Goal: Use online tool/utility: Utilize a website feature to perform a specific function

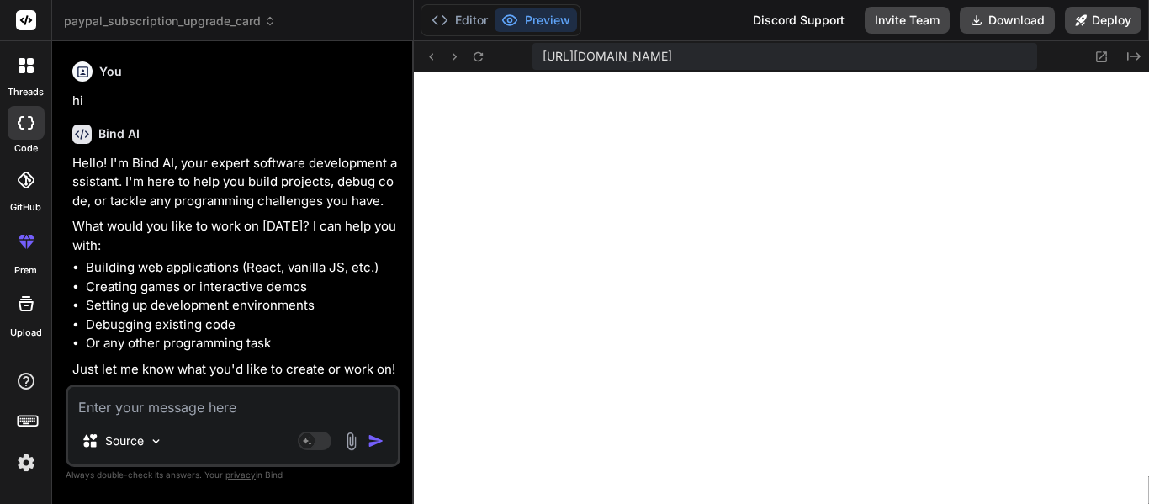
click at [13, 82] on div at bounding box center [25, 65] width 35 height 35
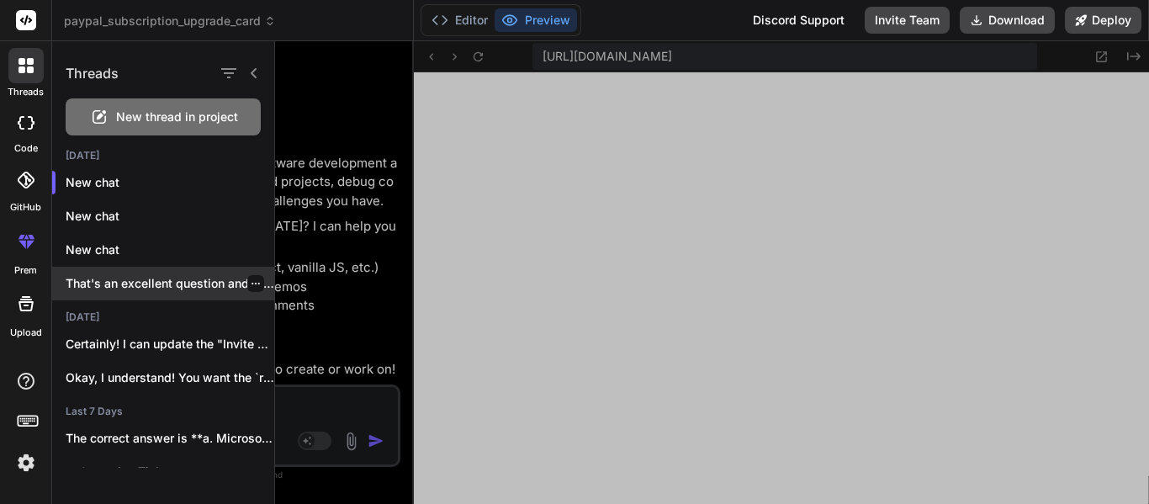
click at [139, 284] on p "That's an excellent question and it highlights..." at bounding box center [170, 283] width 209 height 17
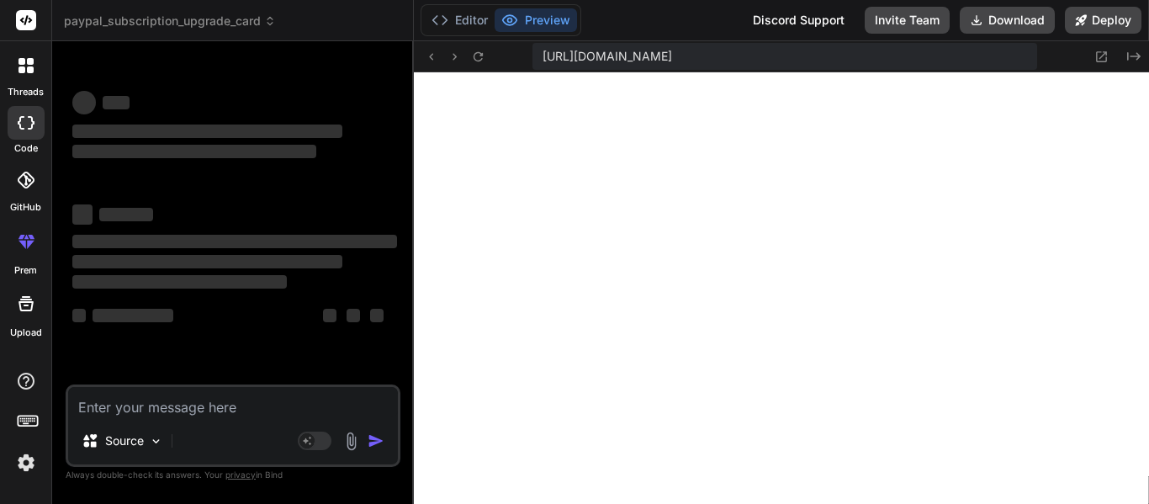
click at [23, 67] on icon at bounding box center [22, 69] width 7 height 7
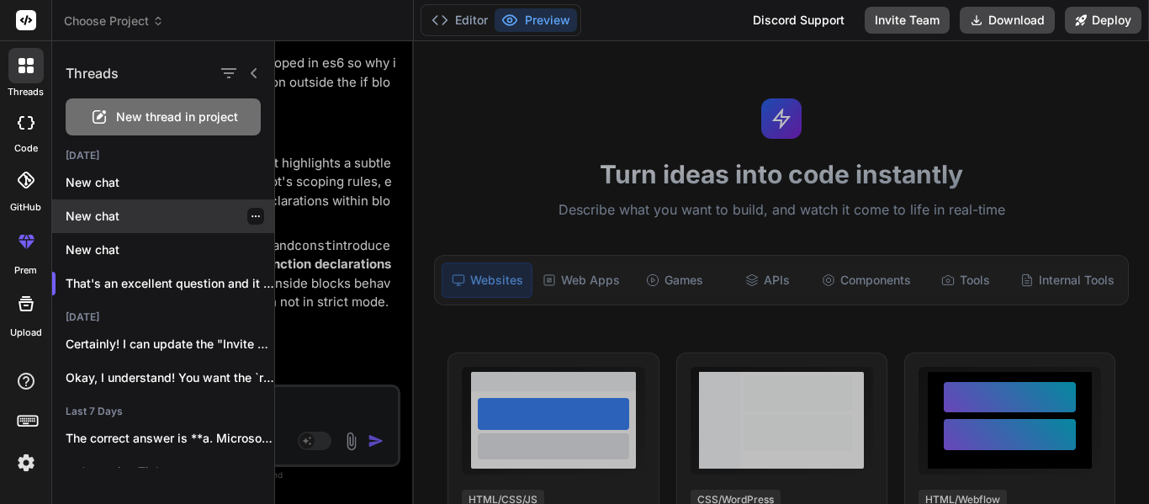
scroll to position [2043, 0]
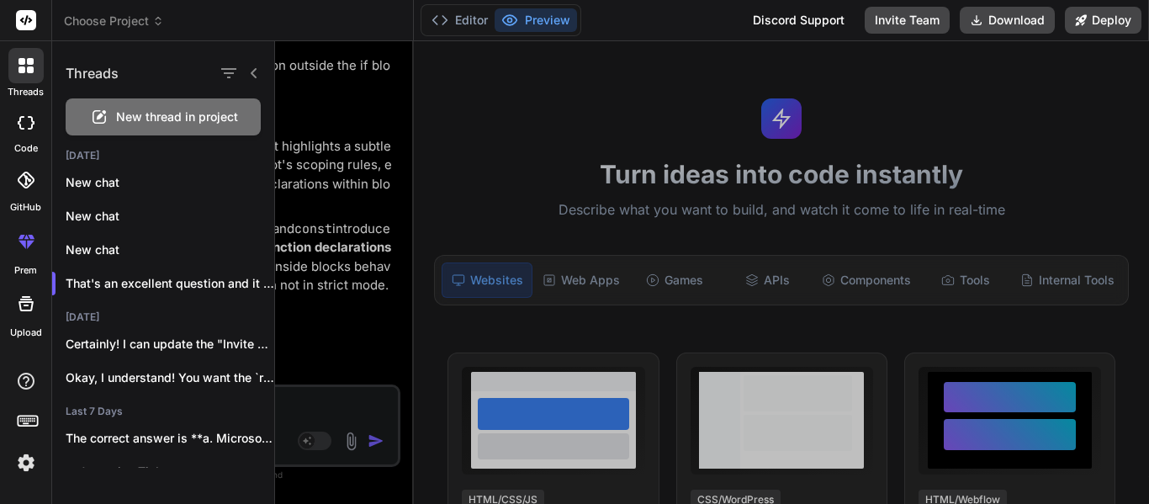
click at [325, 166] on div at bounding box center [712, 272] width 874 height 463
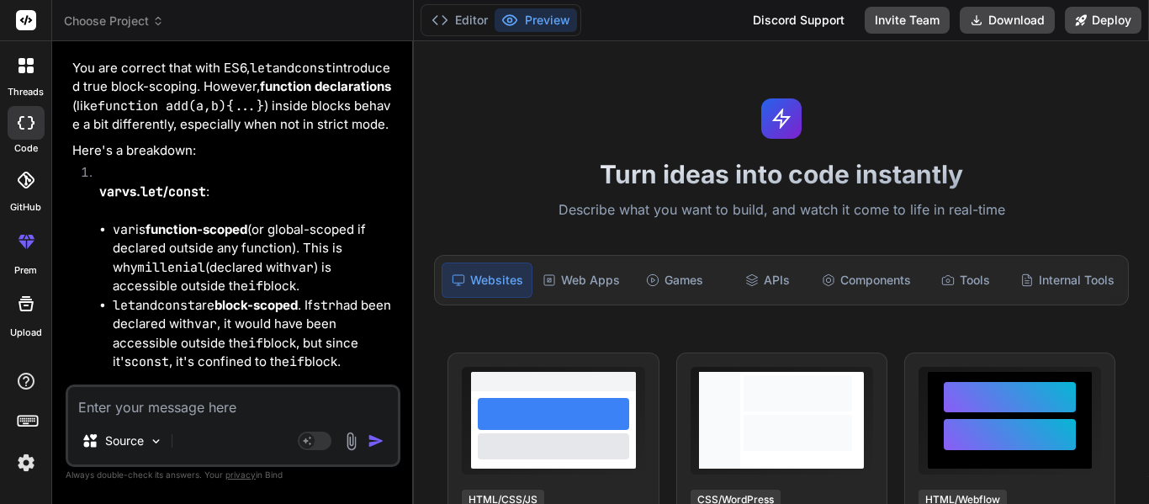
scroll to position [2211, 0]
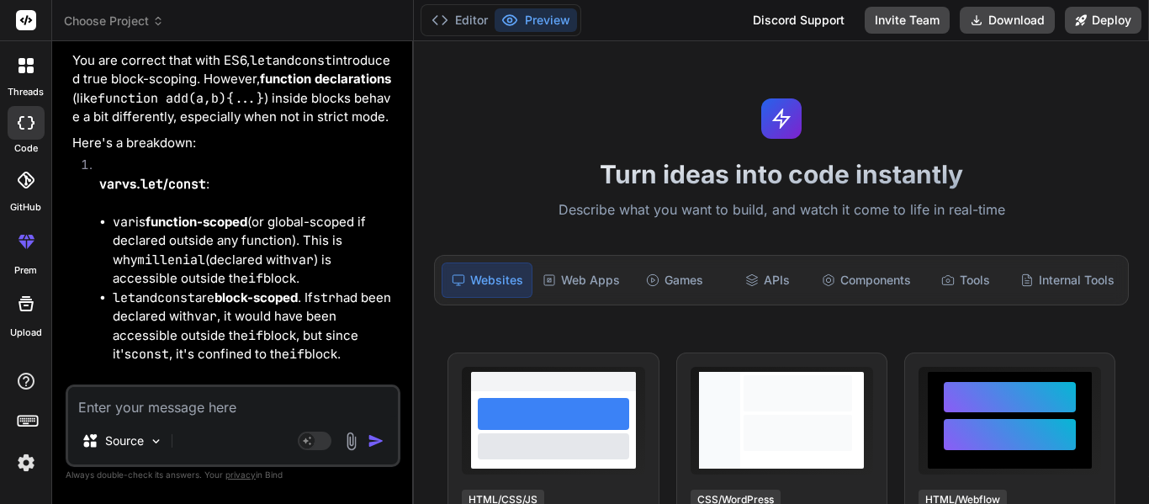
click at [17, 78] on div at bounding box center [25, 65] width 35 height 35
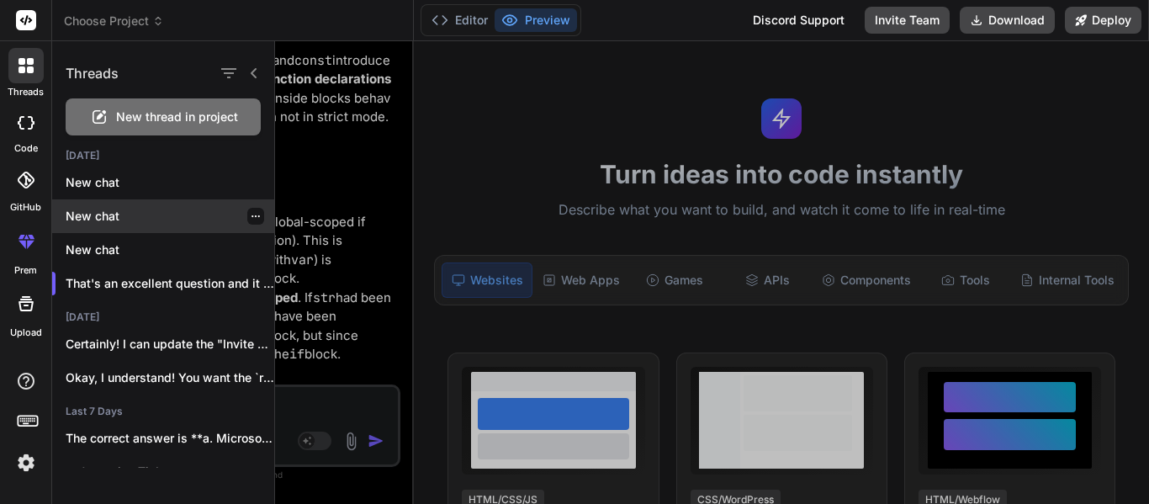
click at [88, 210] on p "New chat" at bounding box center [170, 216] width 209 height 17
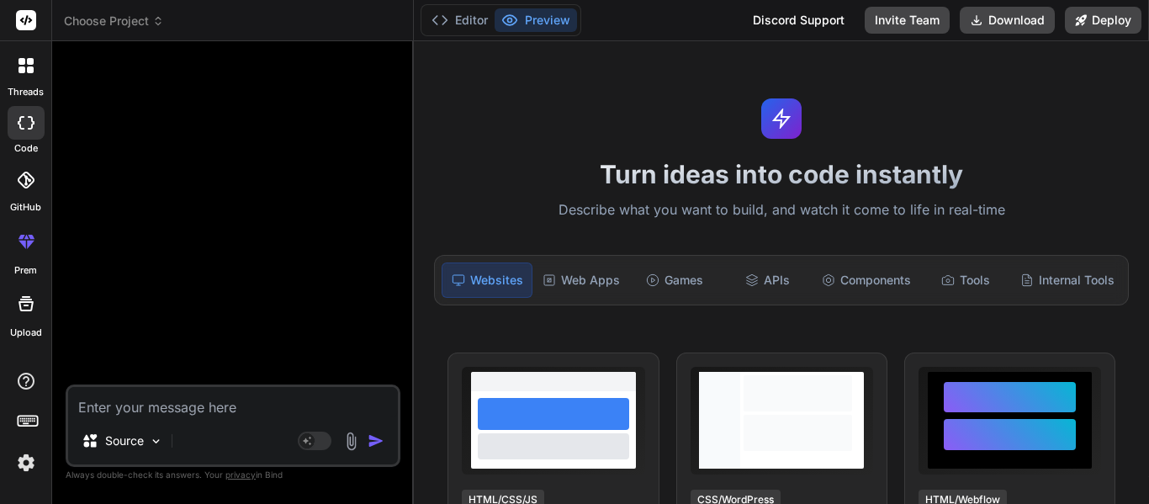
type textarea "x"
click at [137, 405] on textarea at bounding box center [233, 402] width 330 height 30
paste textarea "import React, { useState, useEffect } from "react"; import { Box, Typography, B…"
type textarea "import React, { useState, useEffect } from "react"; import { Box, Typography, B…"
type textarea "x"
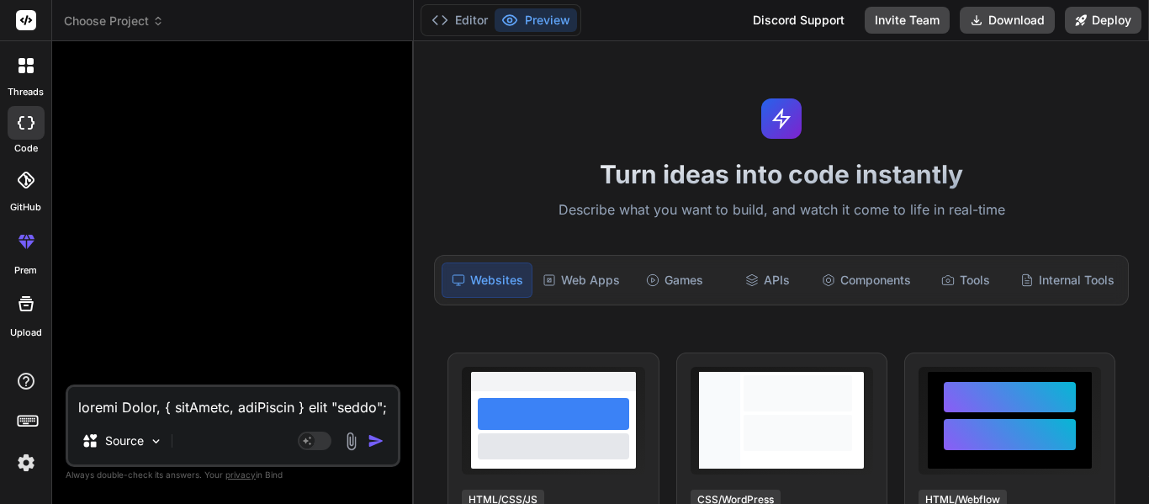
scroll to position [4040, 0]
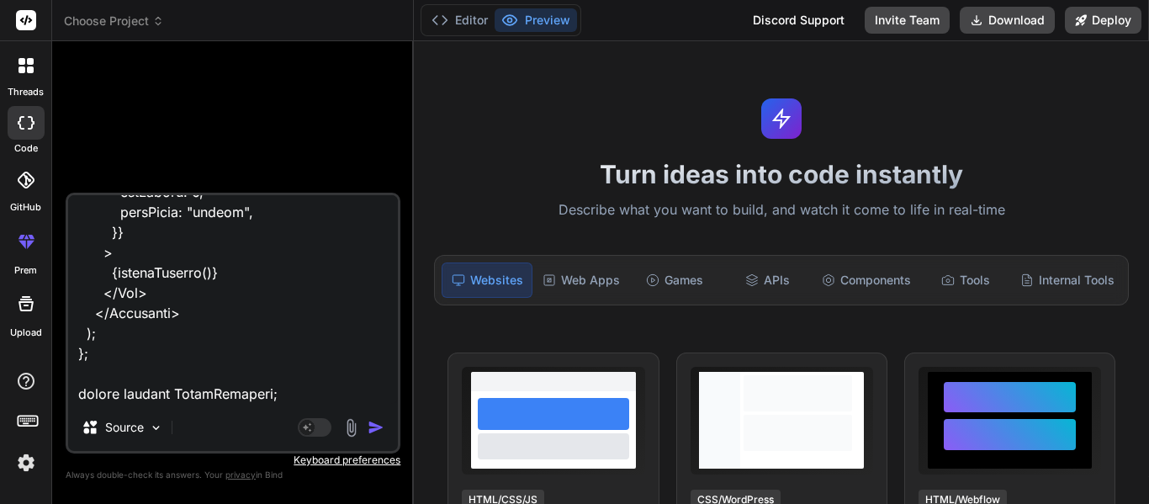
type textarea "import React, { useState, useEffect } from "react"; import { Box, Typography, B…"
type textarea "x"
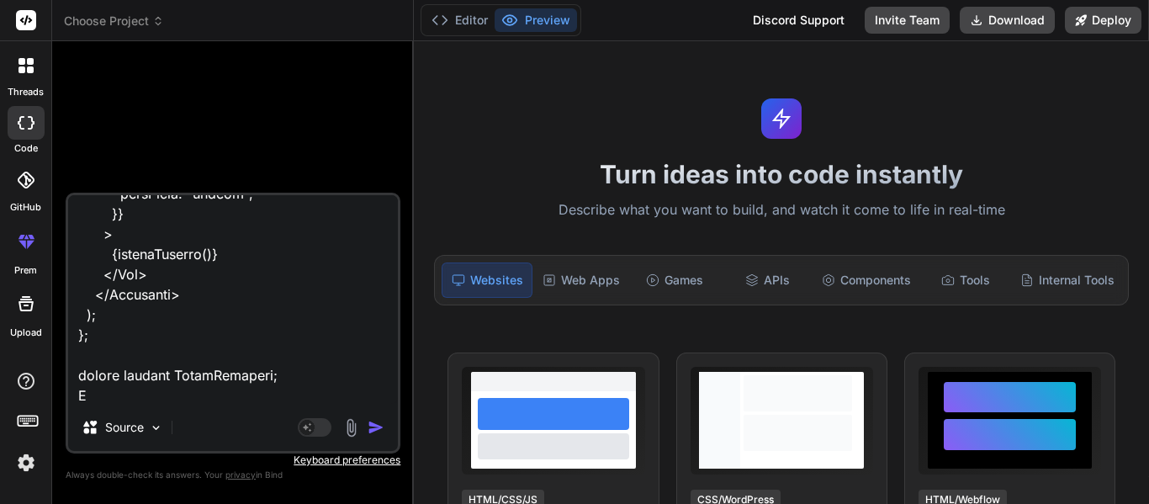
type textarea "import React, { useState, useEffect } from "react"; import { Box, Typography, B…"
type textarea "x"
type textarea "import React, { useState, useEffect } from "react"; import { Box, Typography, B…"
type textarea "x"
type textarea "import React, { useState, useEffect } from "react"; import { Box, Typography, B…"
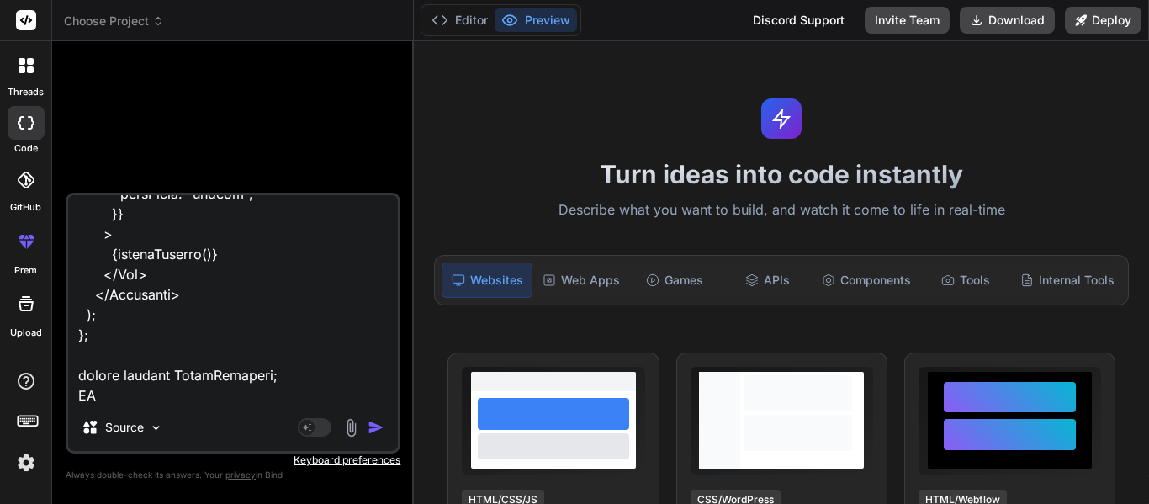
type textarea "x"
type textarea "import React, { useState, useEffect } from "react"; import { Box, Typography, B…"
type textarea "x"
type textarea "import React, { useState, useEffect } from "react"; import { Box, Typography, B…"
type textarea "x"
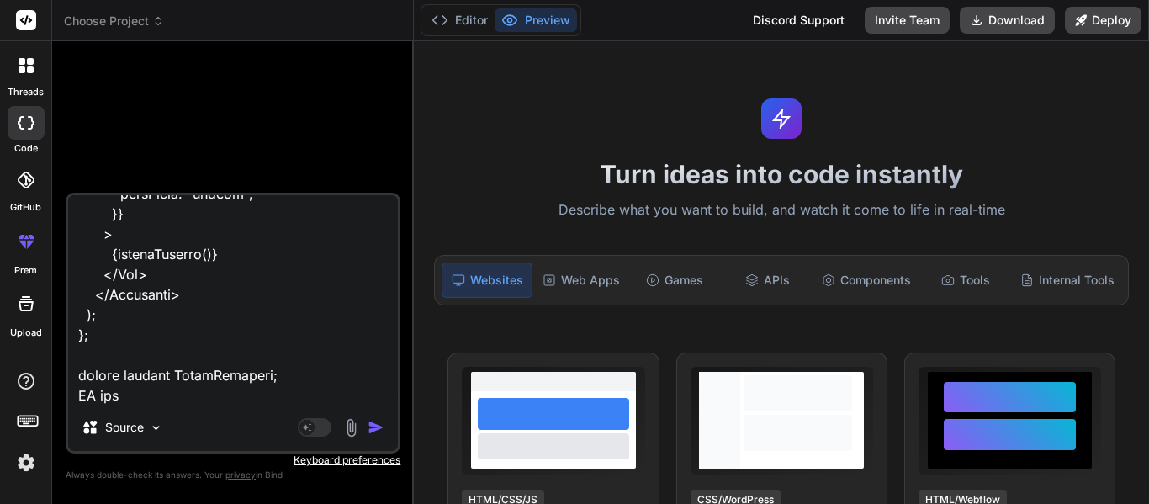
type textarea "import React, { useState, useEffect } from "react"; import { Box, Typography, B…"
type textarea "x"
type textarea "import React, { useState, useEffect } from "react"; import { Box, Typography, B…"
type textarea "x"
type textarea "import React, { useState, useEffect } from "react"; import { Box, Typography, B…"
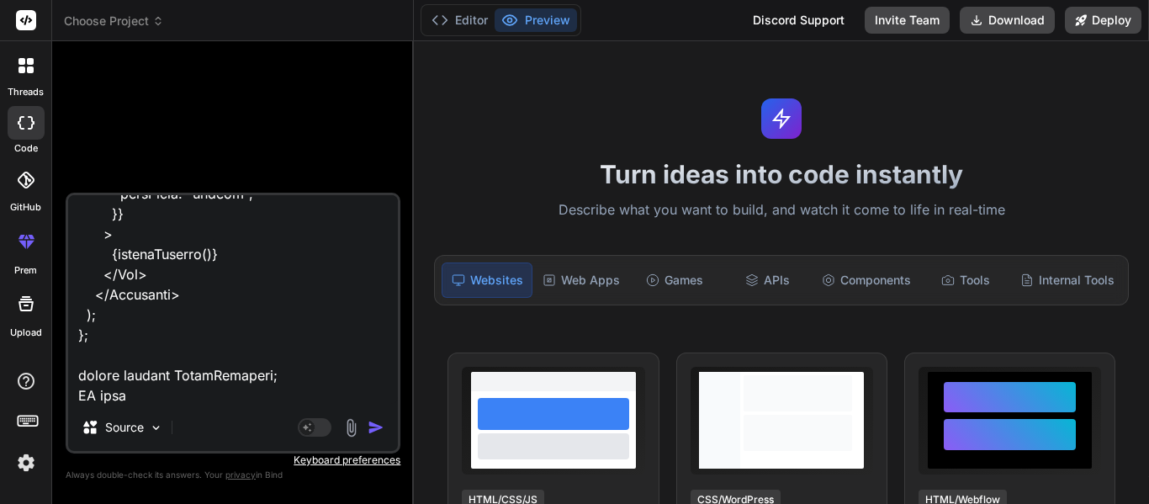
type textarea "x"
type textarea "import React, { useState, useEffect } from "react"; import { Box, Typography, B…"
type textarea "x"
type textarea "import React, { useState, useEffect } from "react"; import { Box, Typography, B…"
type textarea "x"
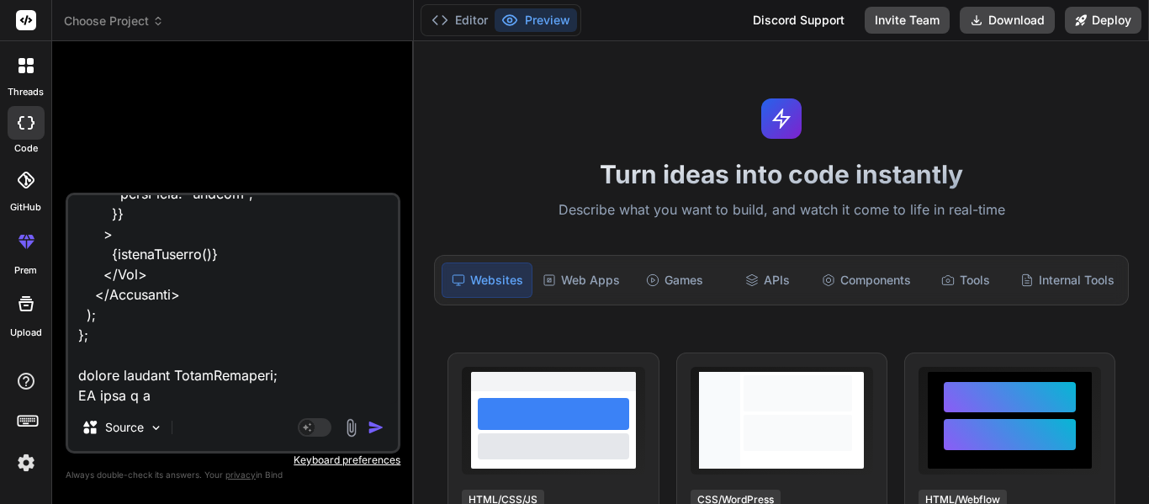
type textarea "import React, { useState, useEffect } from "react"; import { Box, Typography, B…"
type textarea "x"
type textarea "import React, { useState, useEffect } from "react"; import { Box, Typography, B…"
type textarea "x"
type textarea "import React, { useState, useEffect } from "react"; import { Box, Typography, B…"
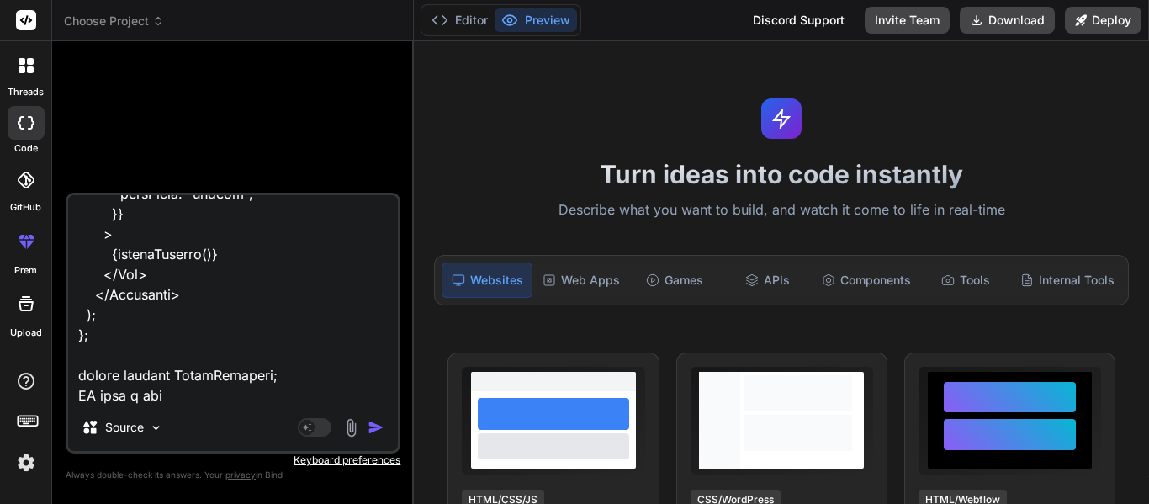
type textarea "x"
type textarea "import React, { useState, useEffect } from "react"; import { Box, Typography, B…"
type textarea "x"
type textarea "import React, { useState, useEffect } from "react"; import { Box, Typography, B…"
type textarea "x"
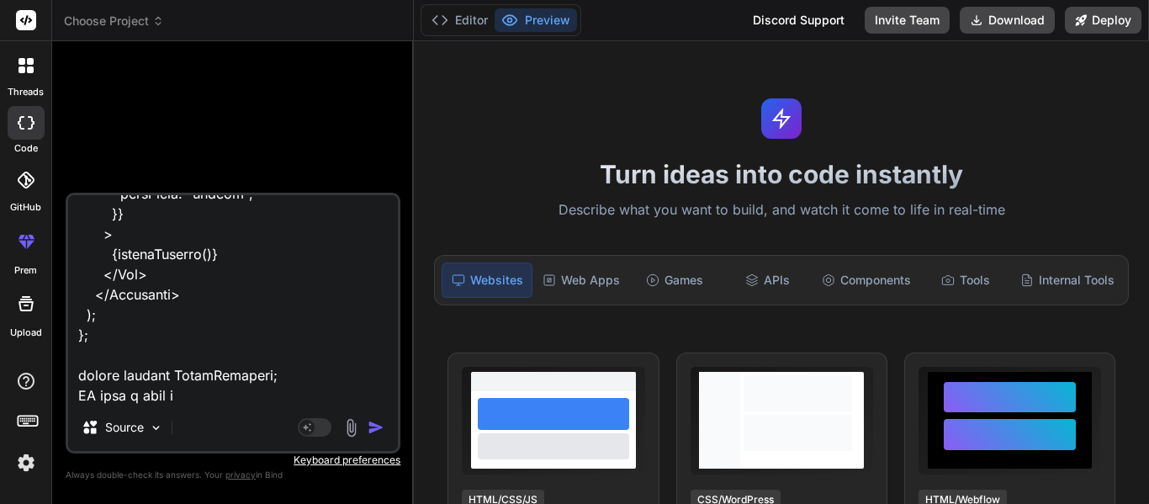
type textarea "import React, { useState, useEffect } from "react"; import { Box, Typography, B…"
type textarea "x"
type textarea "import React, { useState, useEffect } from "react"; import { Box, Typography, B…"
type textarea "x"
type textarea "import React, { useState, useEffect } from "react"; import { Box, Typography, B…"
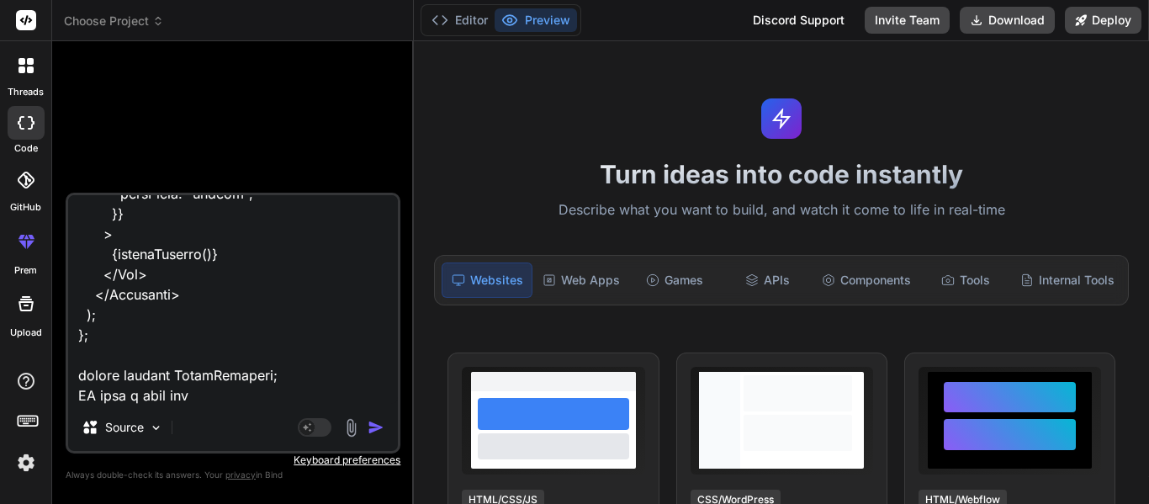
type textarea "x"
type textarea "import React, { useState, useEffect } from "react"; import { Box, Typography, B…"
type textarea "x"
type textarea "import React, { useState, useEffect } from "react"; import { Box, Typography, B…"
type textarea "x"
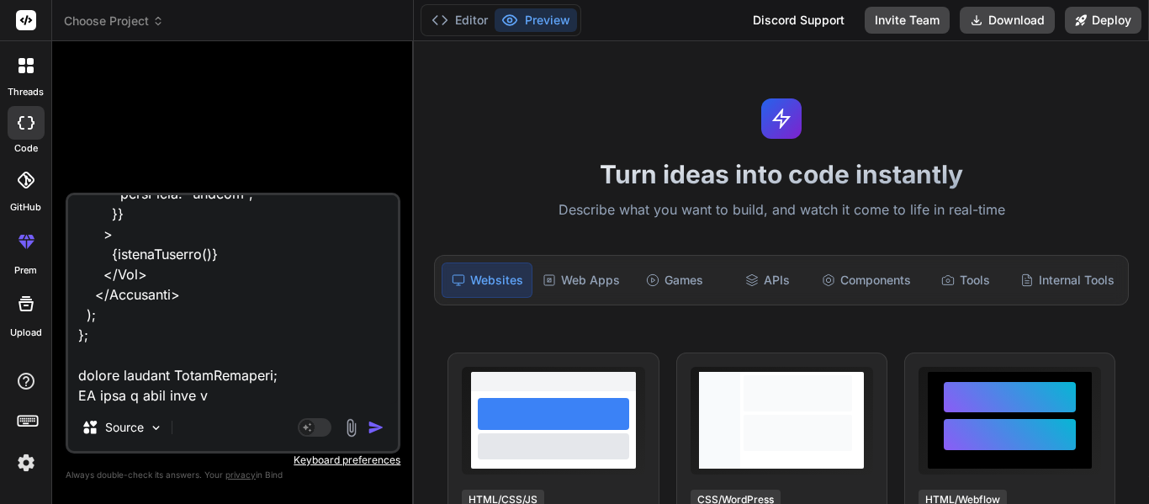
type textarea "import React, { useState, useEffect } from "react"; import { Box, Typography, B…"
type textarea "x"
type textarea "import React, { useState, useEffect } from "react"; import { Box, Typography, B…"
type textarea "x"
type textarea "import React, { useState, useEffect } from "react"; import { Box, Typography, B…"
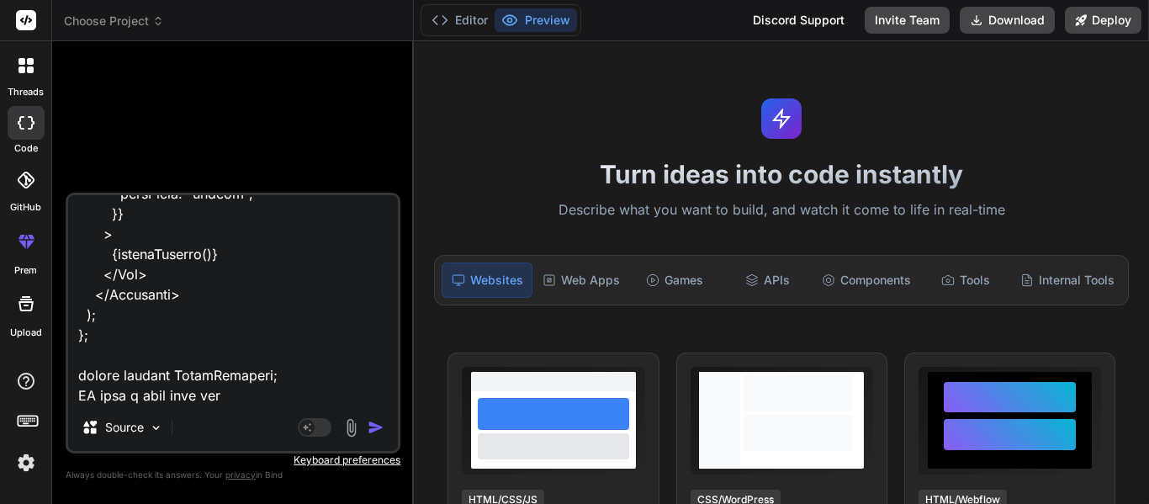
type textarea "x"
type textarea "import React, { useState, useEffect } from "react"; import { Box, Typography, B…"
type textarea "x"
type textarea "import React, { useState, useEffect } from "react"; import { Box, Typography, B…"
type textarea "x"
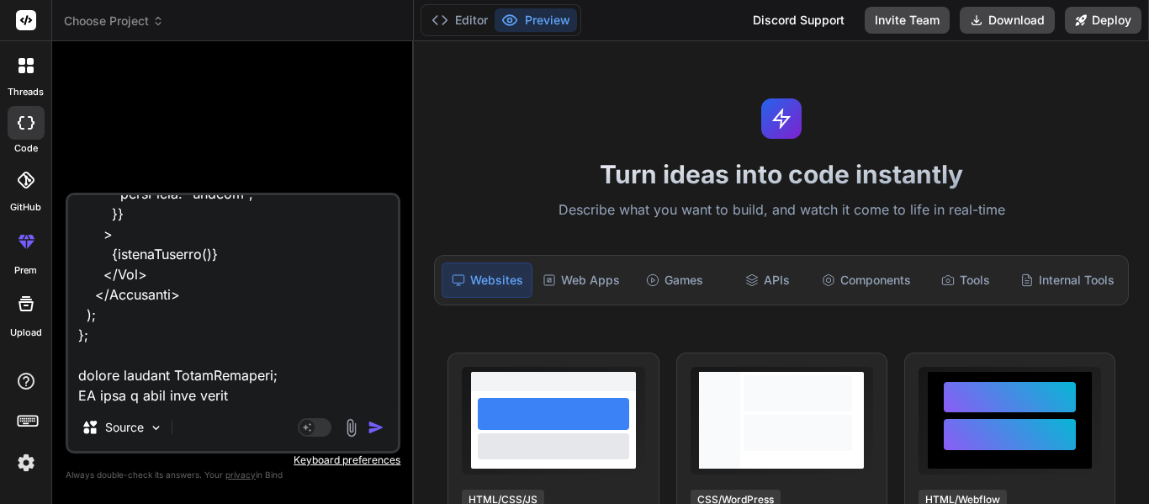
type textarea "import React, { useState, useEffect } from "react"; import { Box, Typography, B…"
type textarea "x"
type textarea "import React, { useState, useEffect } from "react"; import { Box, Typography, B…"
type textarea "x"
type textarea "import React, { useState, useEffect } from "react"; import { Box, Typography, B…"
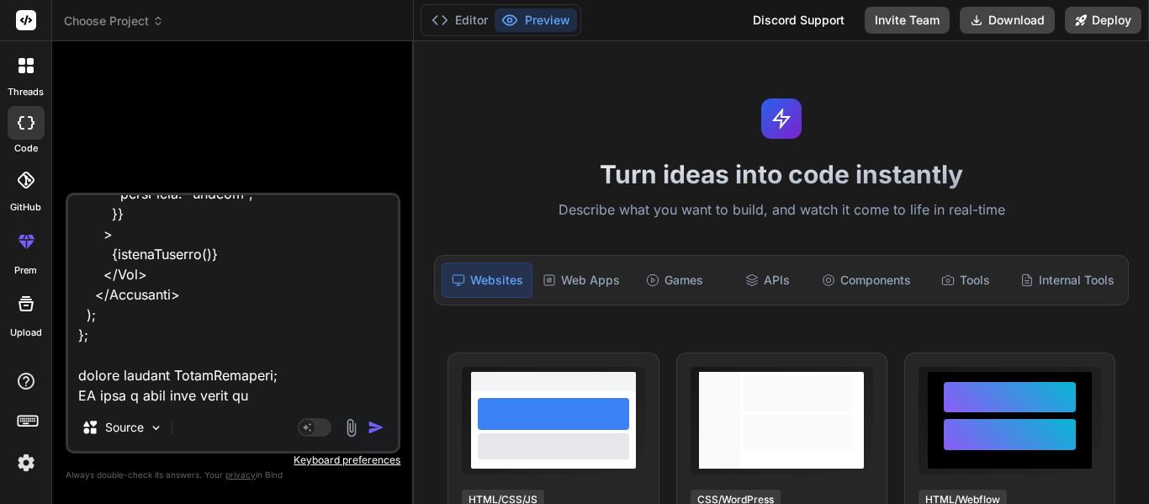
type textarea "x"
type textarea "import React, { useState, useEffect } from "react"; import { Box, Typography, B…"
type textarea "x"
type textarea "import React, { useState, useEffect } from "react"; import { Box, Typography, B…"
type textarea "x"
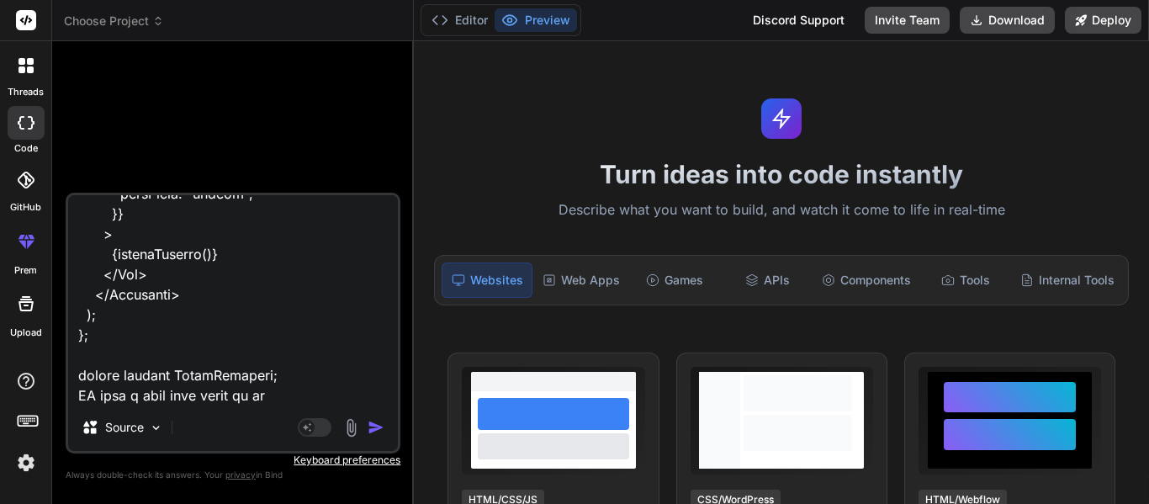
type textarea "import React, { useState, useEffect } from "react"; import { Box, Typography, B…"
type textarea "x"
type textarea "import React, { useState, useEffect } from "react"; import { Box, Typography, B…"
type textarea "x"
type textarea "import React, { useState, useEffect } from "react"; import { Box, Typography, B…"
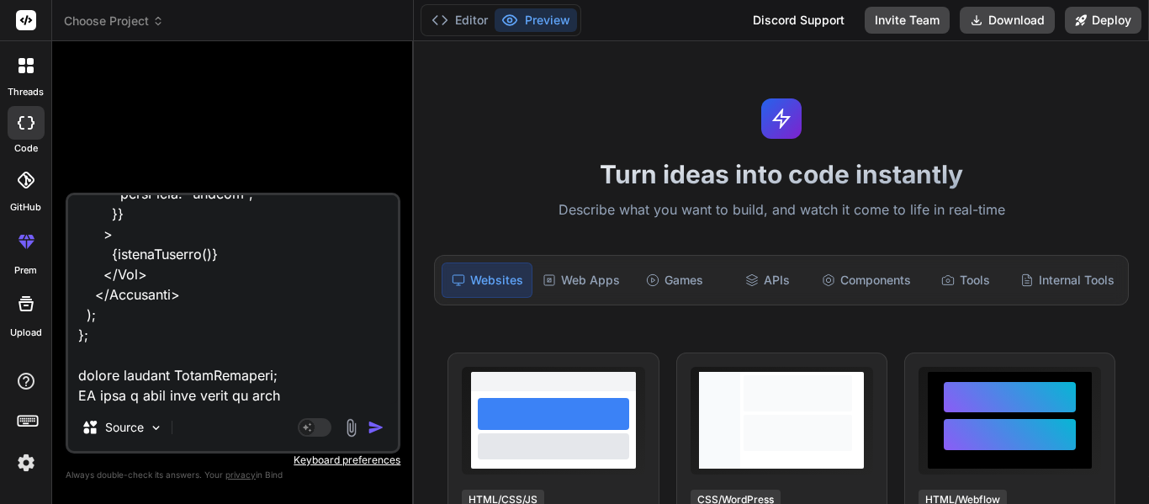
type textarea "x"
type textarea "import React, { useState, useEffect } from "react"; import { Box, Typography, B…"
type textarea "x"
type textarea "import React, { useState, useEffect } from "react"; import { Box, Typography, B…"
type textarea "x"
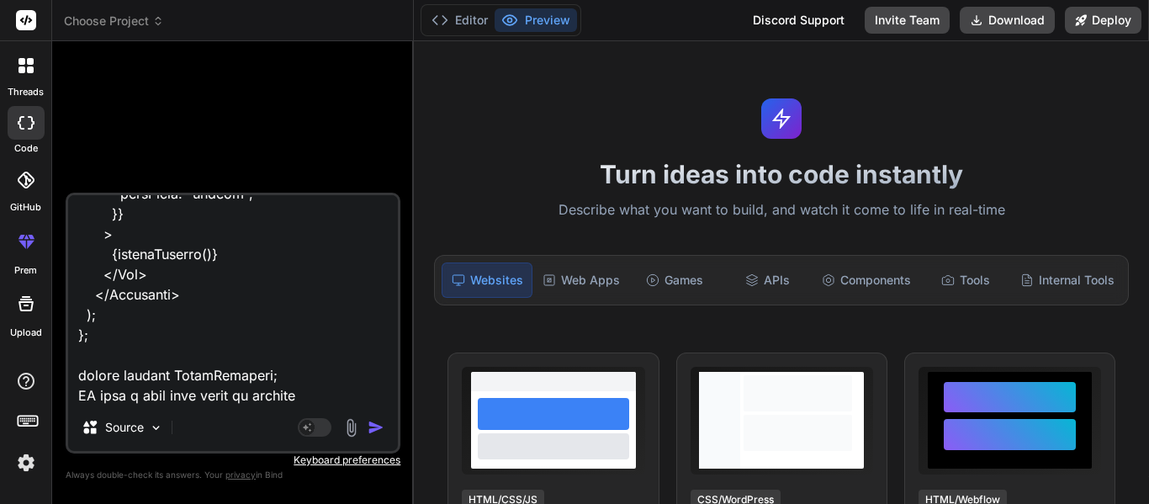
type textarea "import React, { useState, useEffect } from "react"; import { Box, Typography, B…"
type textarea "x"
type textarea "import React, { useState, useEffect } from "react"; import { Box, Typography, B…"
type textarea "x"
type textarea "import React, { useState, useEffect } from "react"; import { Box, Typography, B…"
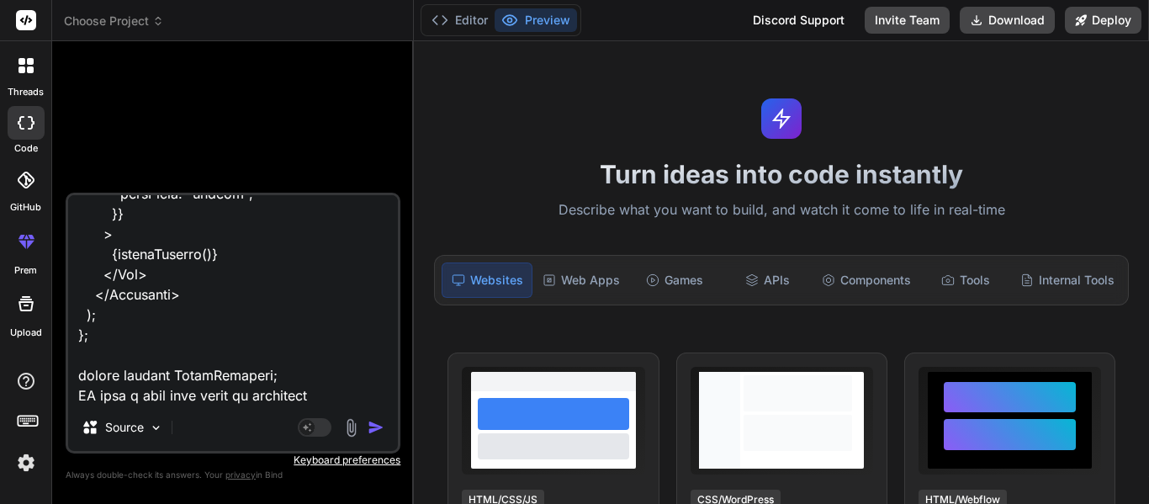
type textarea "x"
type textarea "import React, { useState, useEffect } from "react"; import { Box, Typography, B…"
type textarea "x"
type textarea "import React, { useState, useEffect } from "react"; import { Box, Typography, B…"
type textarea "x"
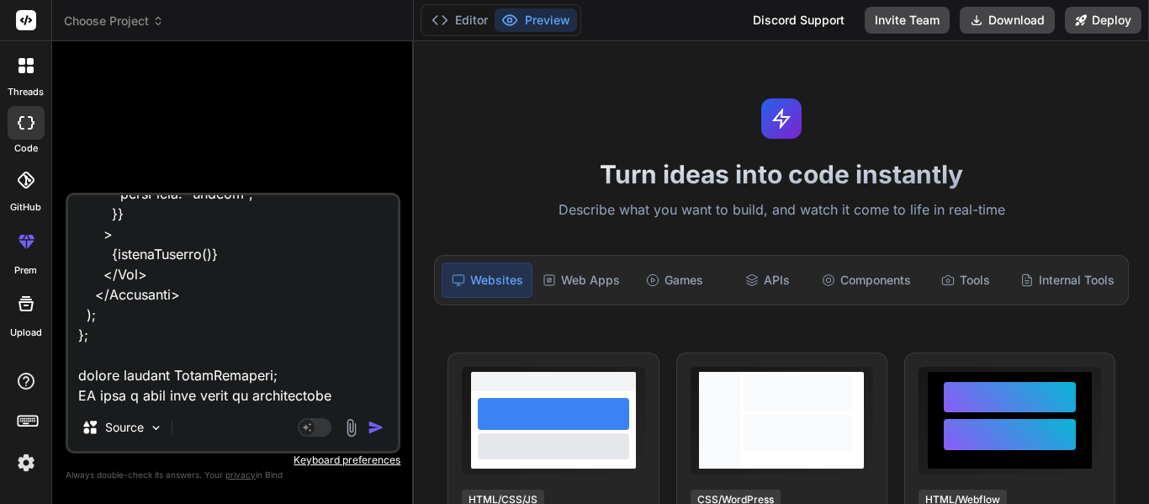
type textarea "import React, { useState, useEffect } from "react"; import { Box, Typography, B…"
type textarea "x"
type textarea "import React, { useState, useEffect } from "react"; import { Box, Typography, B…"
type textarea "x"
type textarea "import React, { useState, useEffect } from "react"; import { Box, Typography, B…"
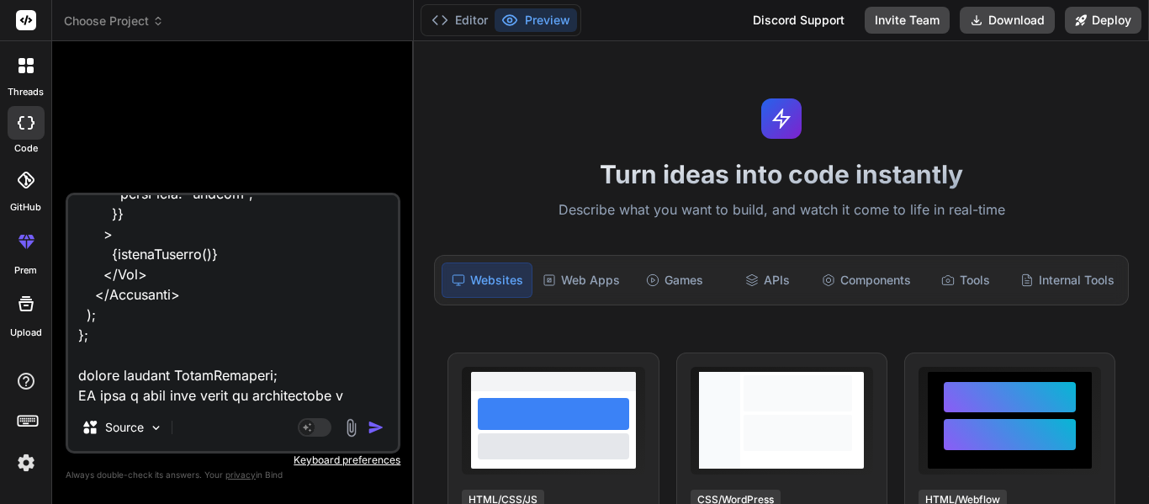
type textarea "x"
type textarea "import React, { useState, useEffect } from "react"; import { Box, Typography, B…"
type textarea "x"
type textarea "import React, { useState, useEffect } from "react"; import { Box, Typography, B…"
type textarea "x"
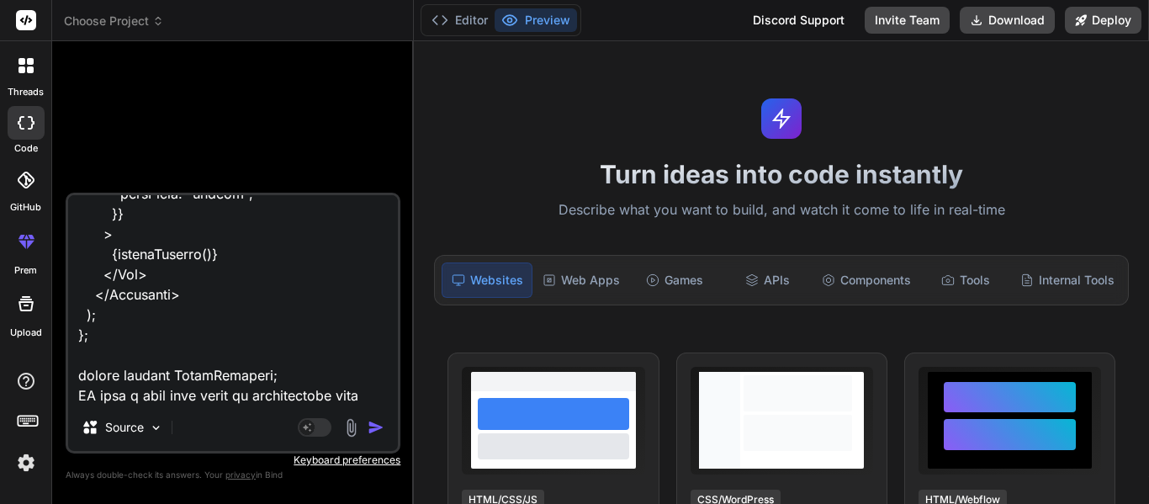
type textarea "import React, { useState, useEffect } from "react"; import { Box, Typography, B…"
type textarea "x"
type textarea "import React, { useState, useEffect } from "react"; import { Box, Typography, B…"
type textarea "x"
type textarea "import React, { useState, useEffect } from "react"; import { Box, Typography, B…"
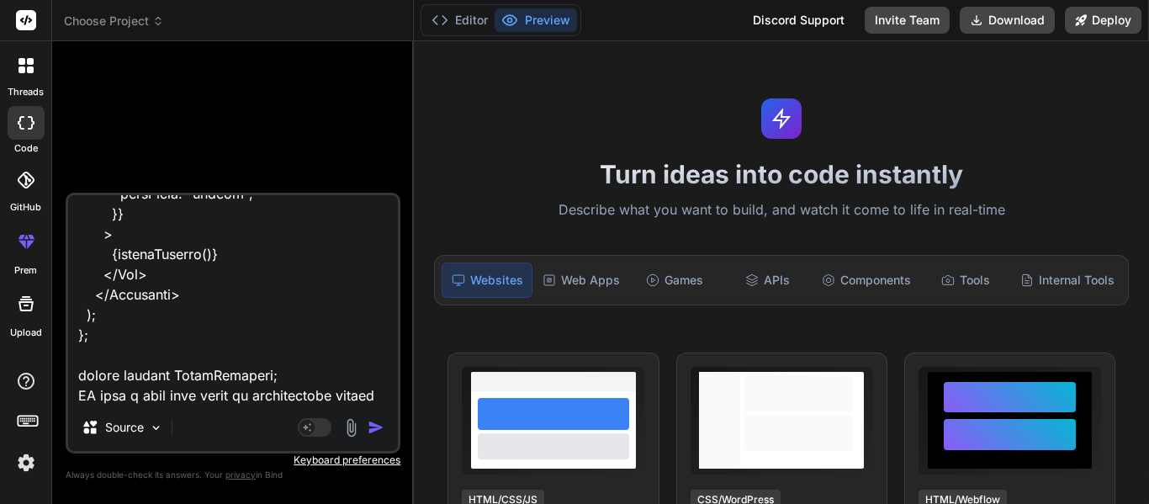
type textarea "x"
type textarea "import React, { useState, useEffect } from "react"; import { Box, Typography, B…"
type textarea "x"
type textarea "import React, { useState, useEffect } from "react"; import { Box, Typography, B…"
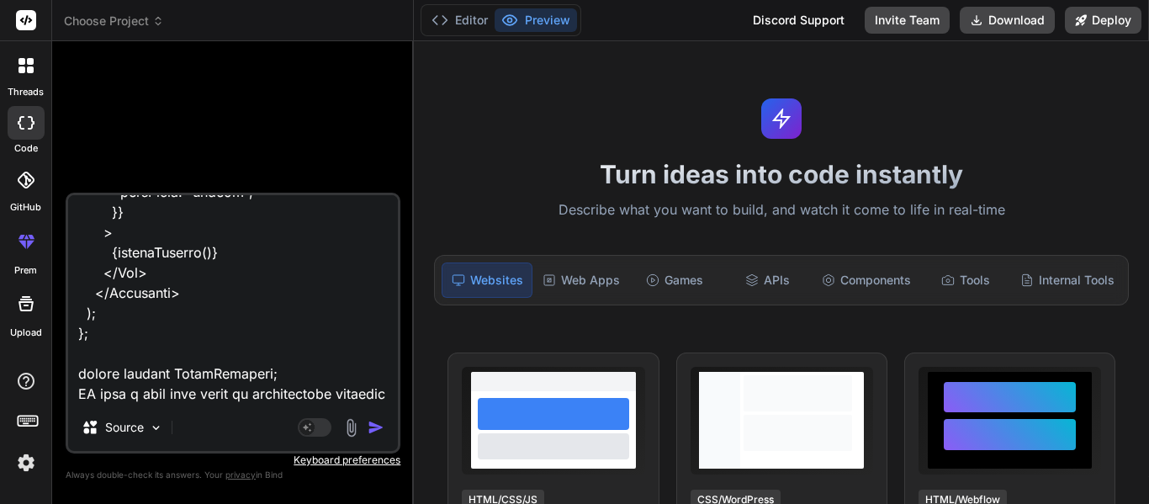
type textarea "x"
type textarea "import React, { useState, useEffect } from "react"; import { Box, Typography, B…"
type textarea "x"
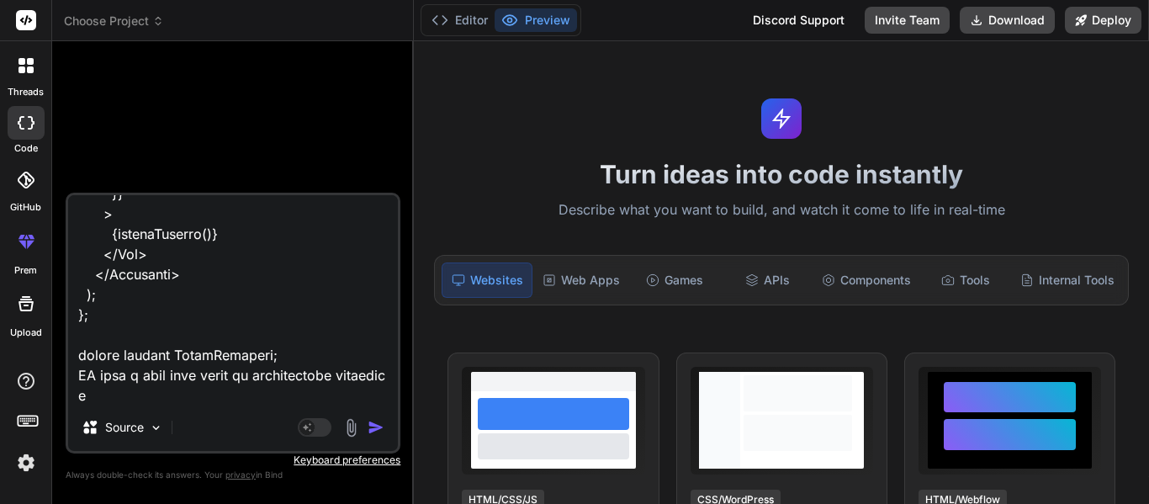
type textarea "import React, { useState, useEffect } from "react"; import { Box, Typography, B…"
type textarea "x"
type textarea "import React, { useState, useEffect } from "react"; import { Box, Typography, B…"
type textarea "x"
type textarea "import React, { useState, useEffect } from "react"; import { Box, Typography, B…"
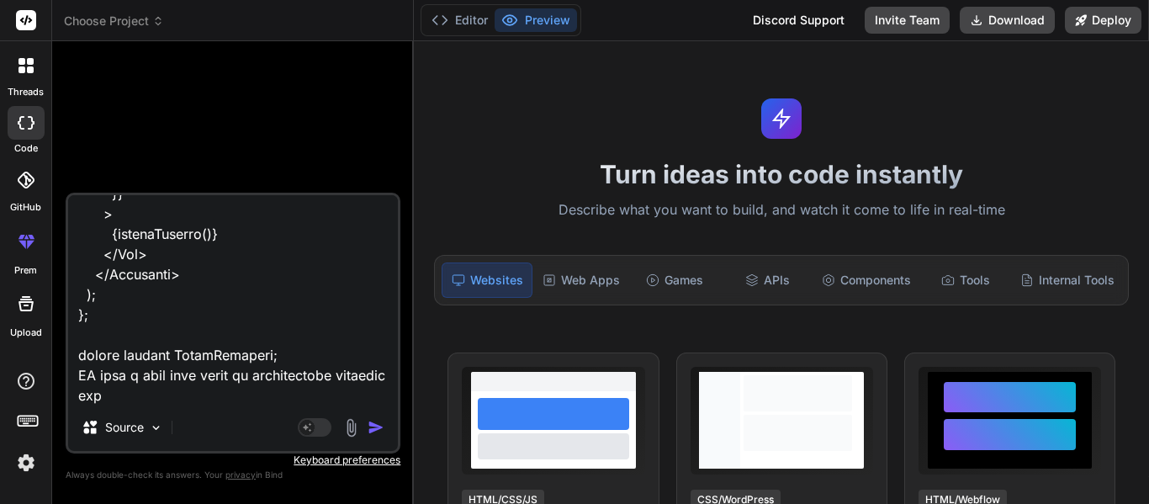
type textarea "x"
type textarea "import React, { useState, useEffect } from "react"; import { Box, Typography, B…"
type textarea "x"
type textarea "import React, { useState, useEffect } from "react"; import { Box, Typography, B…"
type textarea "x"
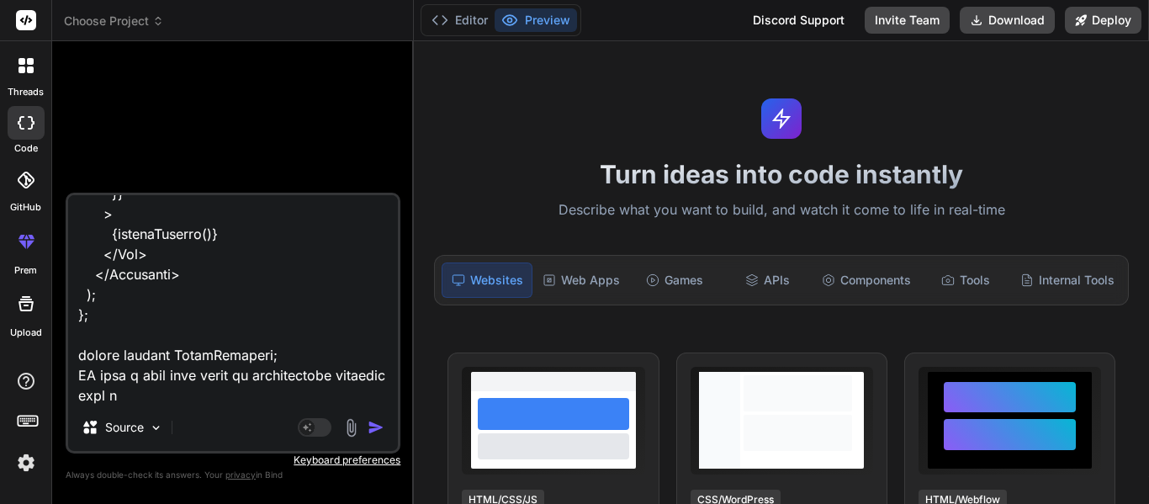
type textarea "import React, { useState, useEffect } from "react"; import { Box, Typography, B…"
type textarea "x"
type textarea "import React, { useState, useEffect } from "react"; import { Box, Typography, B…"
type textarea "x"
type textarea "import React, { useState, useEffect } from "react"; import { Box, Typography, B…"
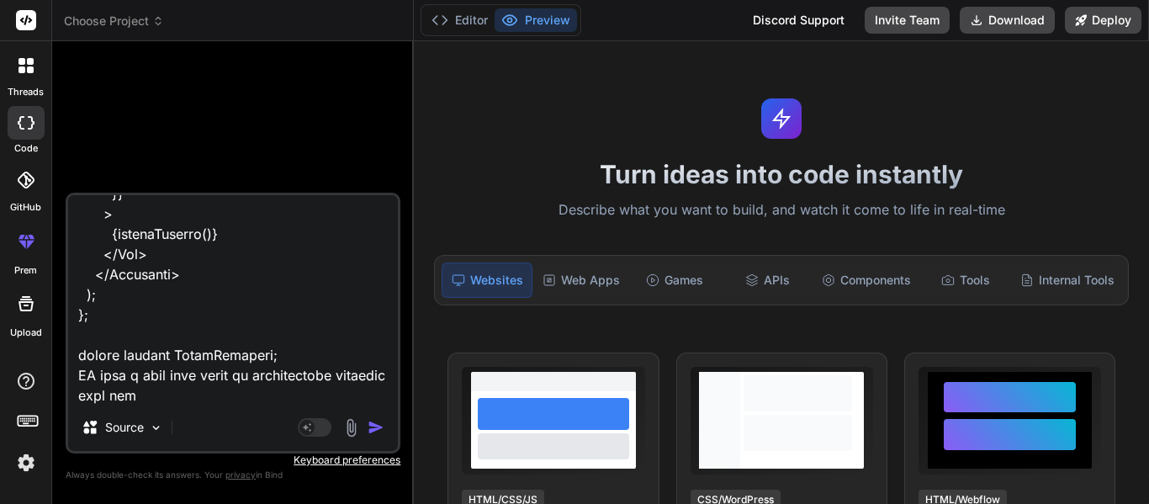
type textarea "x"
type textarea "import React, { useState, useEffect } from "react"; import { Box, Typography, B…"
type textarea "x"
type textarea "import React, { useState, useEffect } from "react"; import { Box, Typography, B…"
type textarea "x"
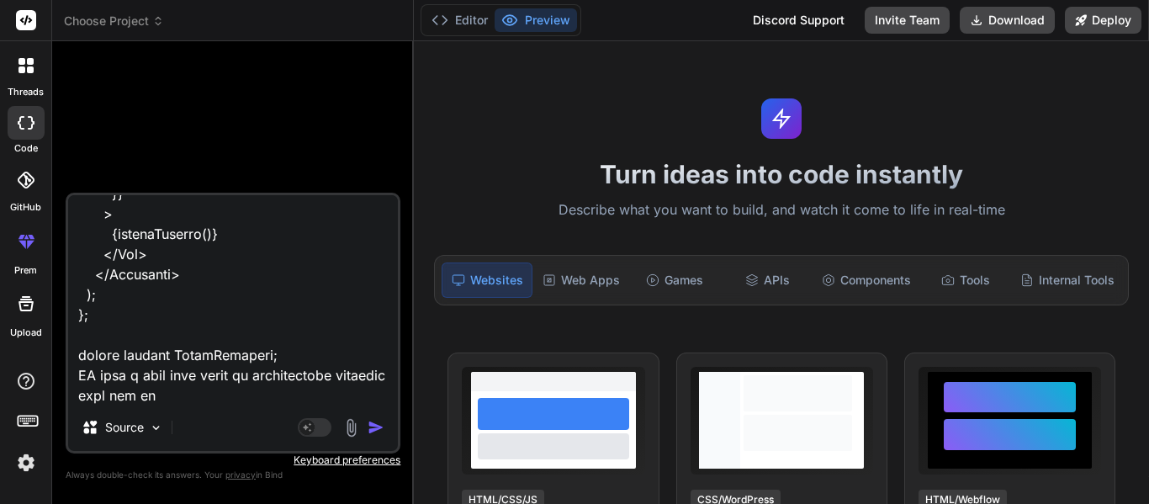
type textarea "import React, { useState, useEffect } from "react"; import { Box, Typography, B…"
type textarea "x"
type textarea "import React, { useState, useEffect } from "react"; import { Box, Typography, B…"
type textarea "x"
type textarea "import React, { useState, useEffect } from "react"; import { Box, Typography, B…"
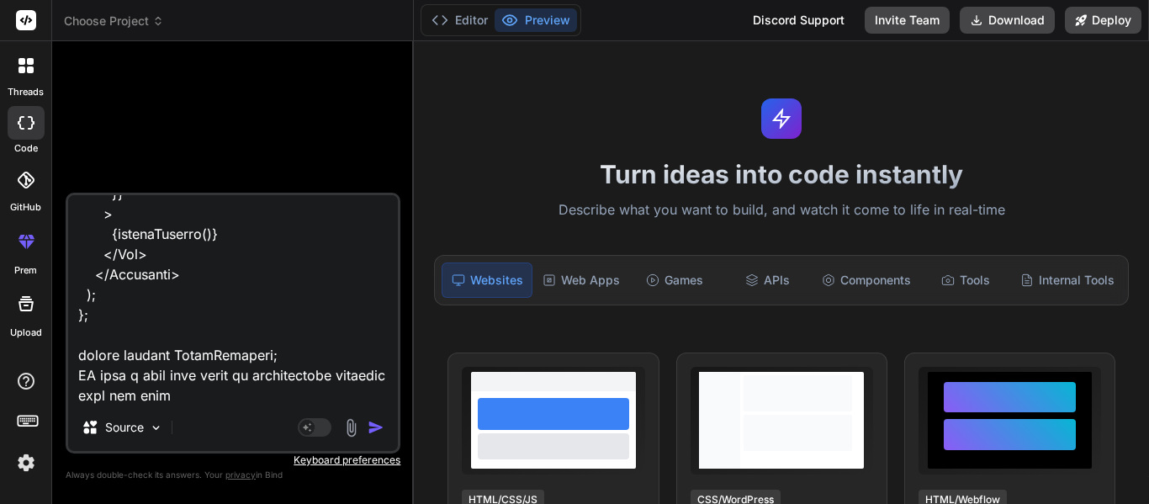
type textarea "x"
type textarea "import React, { useState, useEffect } from "react"; import { Box, Typography, B…"
type textarea "x"
type textarea "import React, { useState, useEffect } from "react"; import { Box, Typography, B…"
type textarea "x"
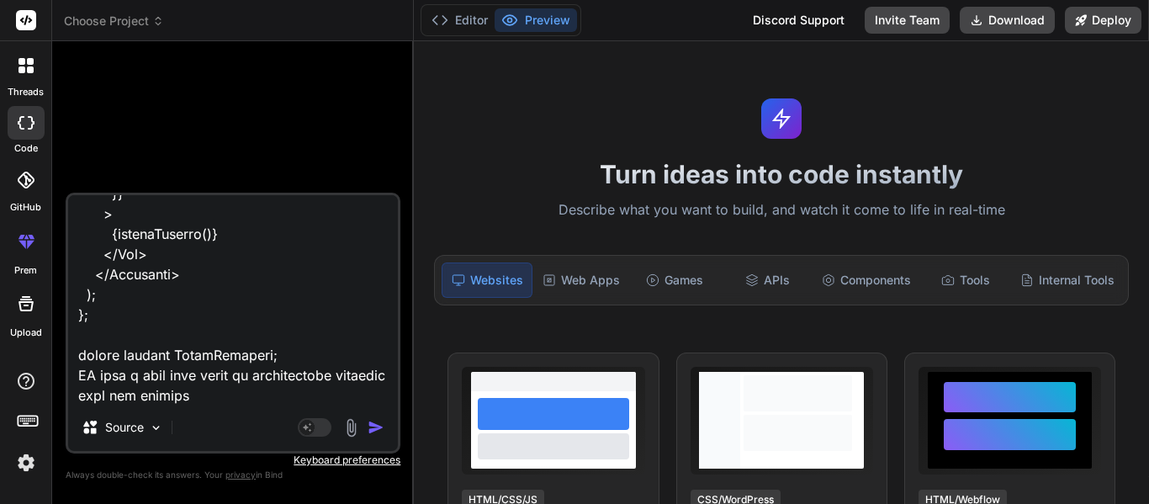
type textarea "import React, { useState, useEffect } from "react"; import { Box, Typography, B…"
type textarea "x"
type textarea "import React, { useState, useEffect } from "react"; import { Box, Typography, B…"
type textarea "x"
type textarea "import React, { useState, useEffect } from "react"; import { Box, Typography, B…"
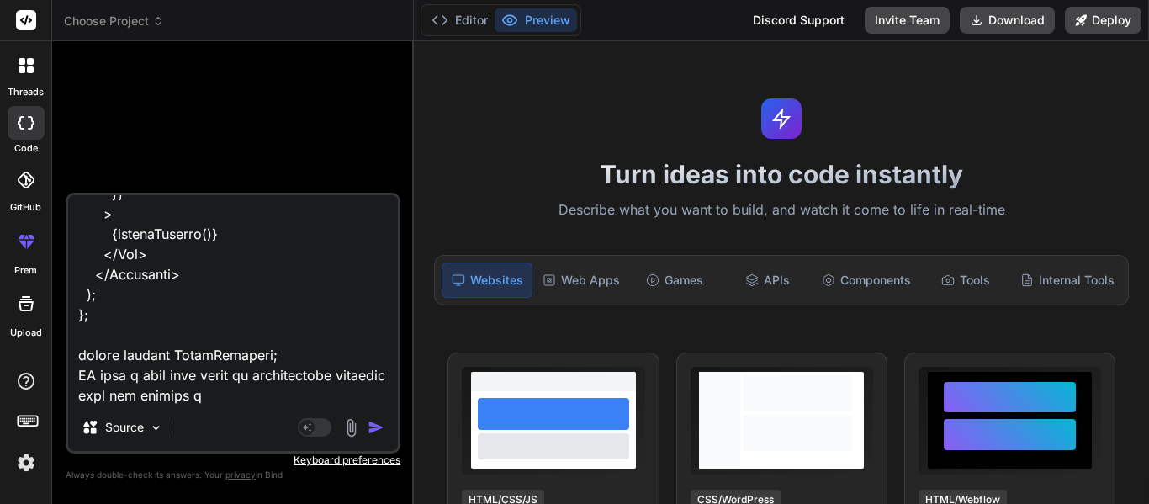
type textarea "x"
type textarea "import React, { useState, useEffect } from "react"; import { Box, Typography, B…"
type textarea "x"
type textarea "import React, { useState, useEffect } from "react"; import { Box, Typography, B…"
type textarea "x"
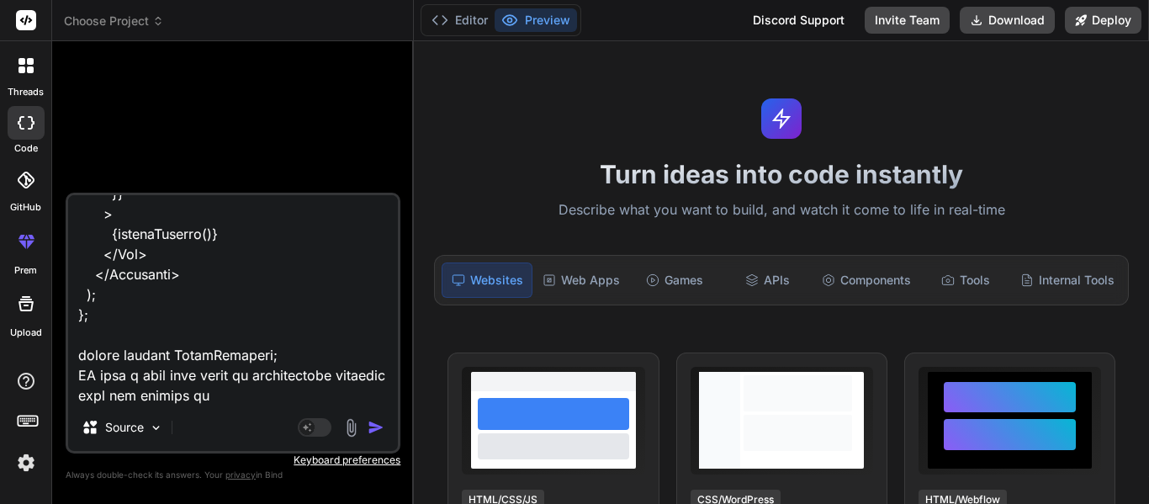
type textarea "import React, { useState, useEffect } from "react"; import { Box, Typography, B…"
type textarea "x"
type textarea "import React, { useState, useEffect } from "react"; import { Box, Typography, B…"
type textarea "x"
type textarea "import React, { useState, useEffect } from "react"; import { Box, Typography, B…"
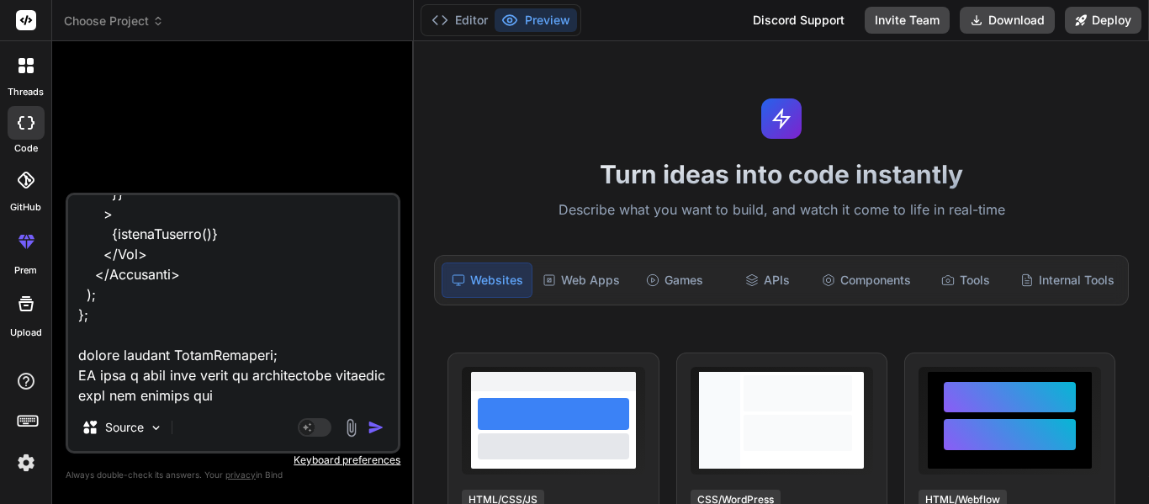
type textarea "x"
type textarea "import React, { useState, useEffect } from "react"; import { Box, Typography, B…"
type textarea "x"
type textarea "import React, { useState, useEffect } from "react"; import { Box, Typography, B…"
type textarea "x"
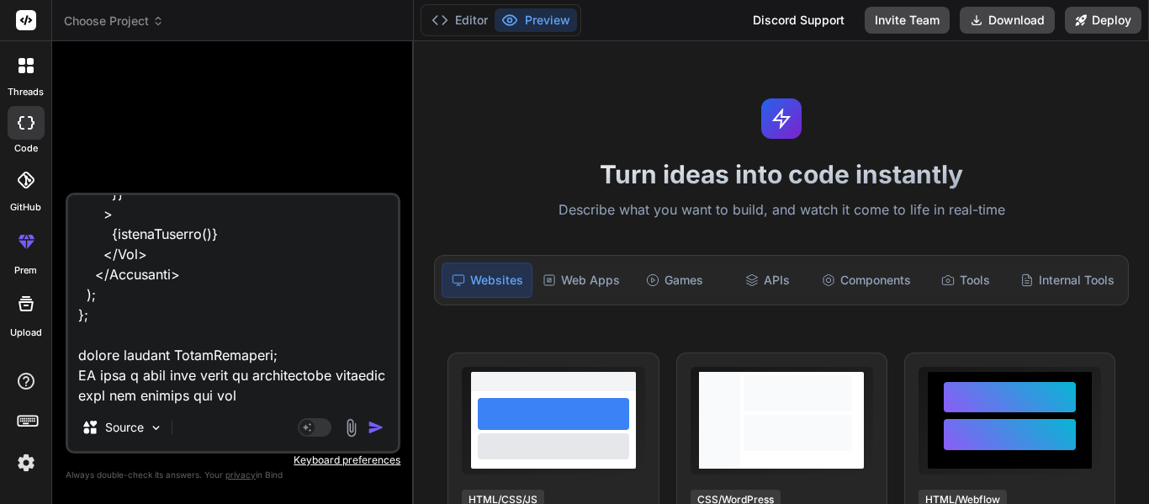
type textarea "import React, { useState, useEffect } from "react"; import { Box, Typography, B…"
type textarea "x"
type textarea "import React, { useState, useEffect } from "react"; import { Box, Typography, B…"
type textarea "x"
type textarea "import React, { useState, useEffect } from "react"; import { Box, Typography, B…"
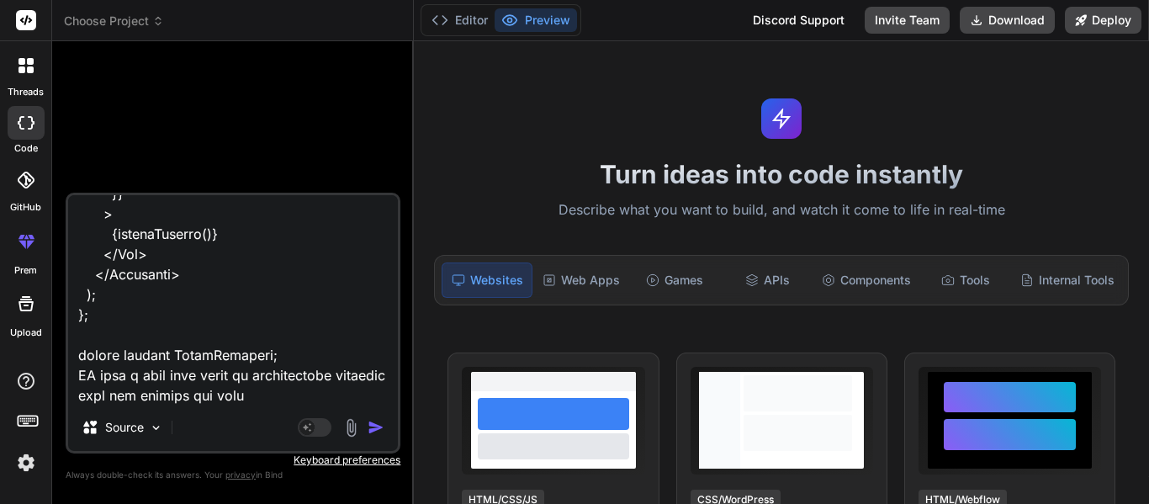
type textarea "x"
type textarea "import React, { useState, useEffect } from "react"; import { Box, Typography, B…"
type textarea "x"
type textarea "import React, { useState, useEffect } from "react"; import { Box, Typography, B…"
type textarea "x"
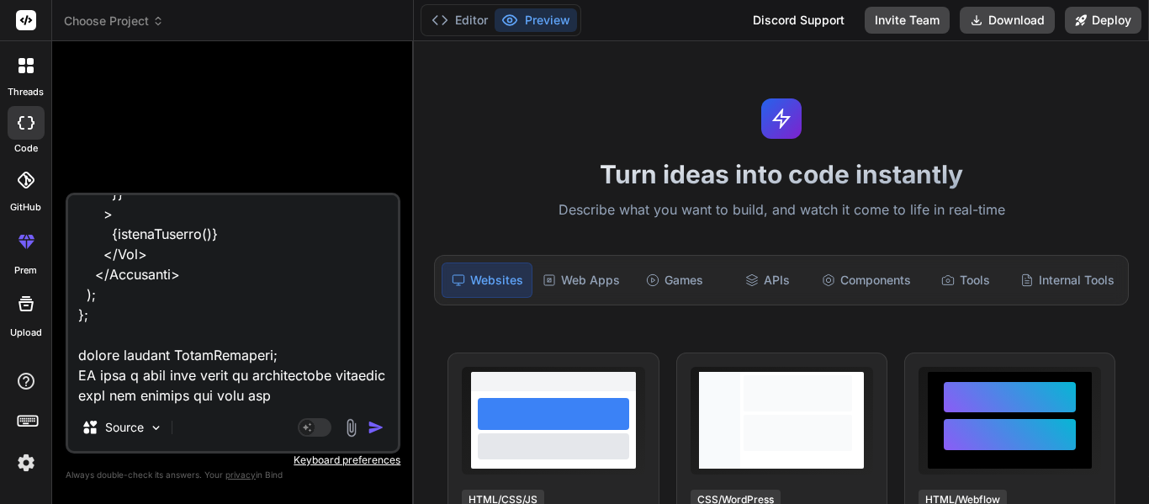
type textarea "import React, { useState, useEffect } from "react"; import { Box, Typography, B…"
type textarea "x"
type textarea "import React, { useState, useEffect } from "react"; import { Box, Typography, B…"
type textarea "x"
type textarea "import React, { useState, useEffect } from "react"; import { Box, Typography, B…"
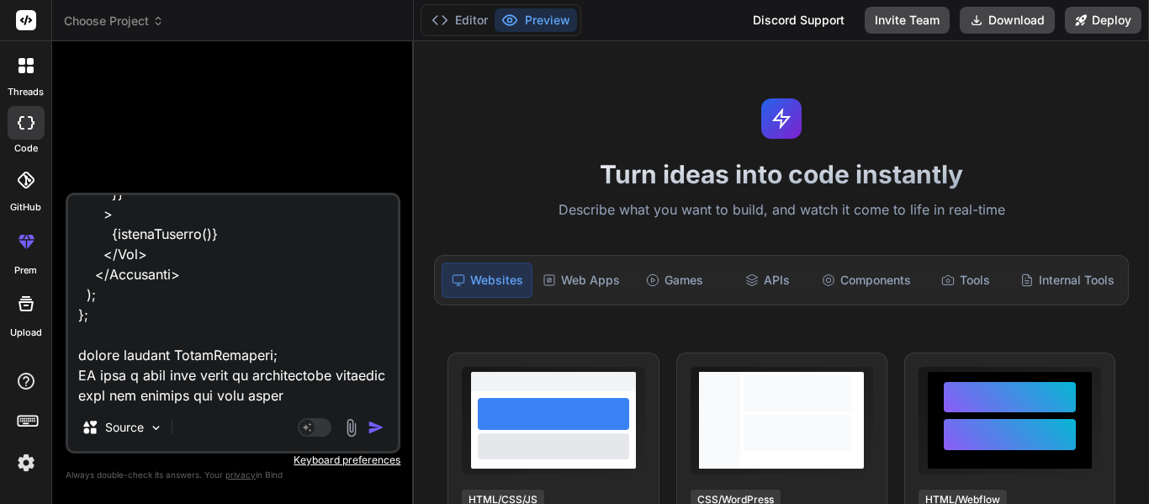
type textarea "x"
type textarea "import React, { useState, useEffect } from "react"; import { Box, Typography, B…"
type textarea "x"
type textarea "import React, { useState, useEffect } from "react"; import { Box, Typography, B…"
type textarea "x"
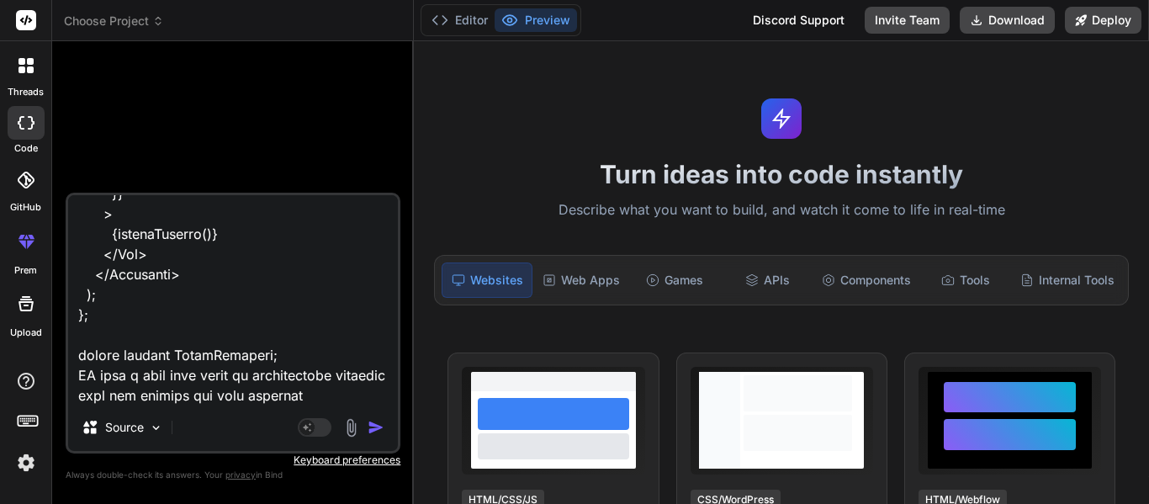
type textarea "import React, { useState, useEffect } from "react"; import { Box, Typography, B…"
type textarea "x"
type textarea "import React, { useState, useEffect } from "react"; import { Box, Typography, B…"
type textarea "x"
type textarea "import React, { useState, useEffect } from "react"; import { Box, Typography, B…"
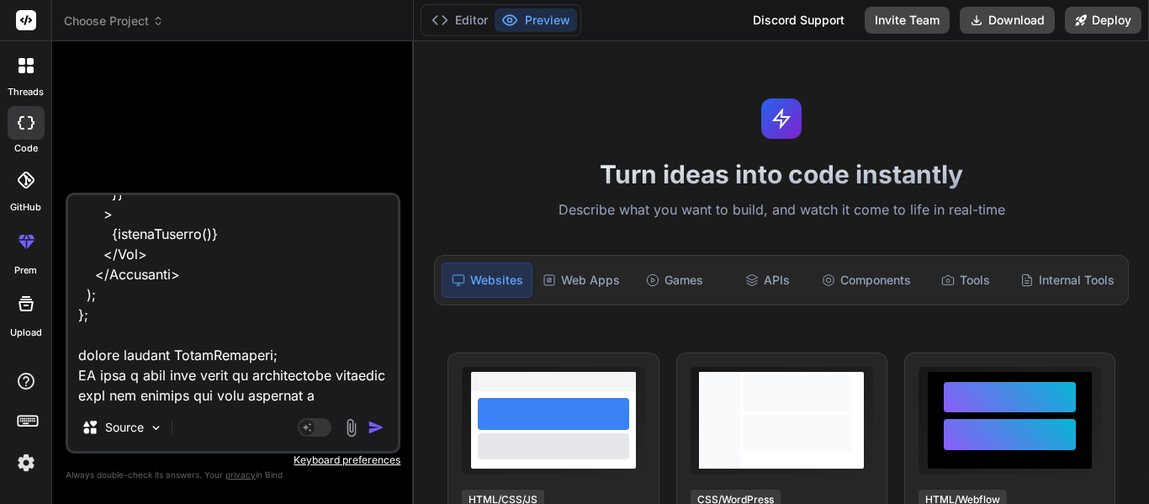
type textarea "x"
type textarea "import React, { useState, useEffect } from "react"; import { Box, Typography, B…"
type textarea "x"
type textarea "import React, { useState, useEffect } from "react"; import { Box, Typography, B…"
type textarea "x"
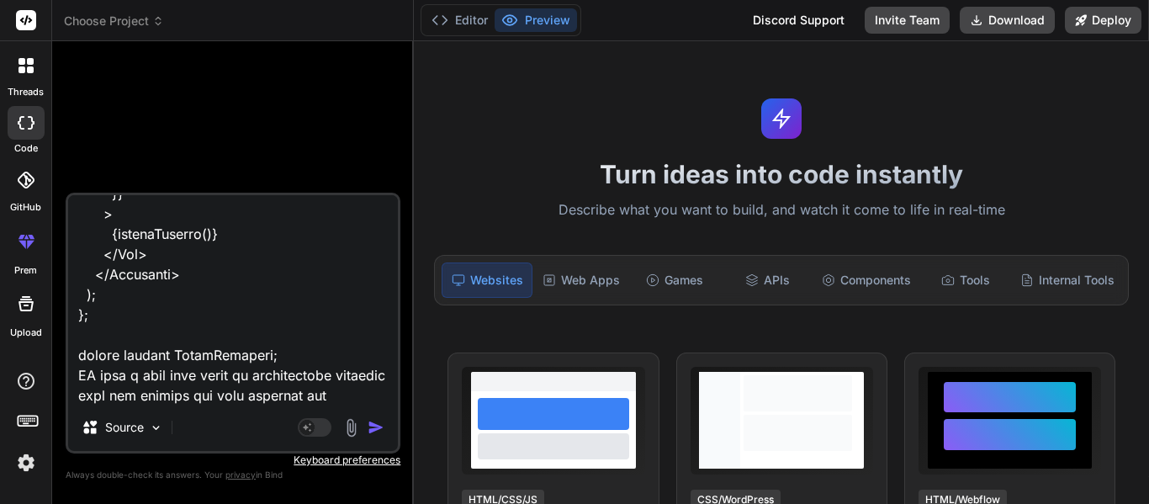
type textarea "import React, { useState, useEffect } from "react"; import { Box, Typography, B…"
type textarea "x"
type textarea "import React, { useState, useEffect } from "react"; import { Box, Typography, B…"
type textarea "x"
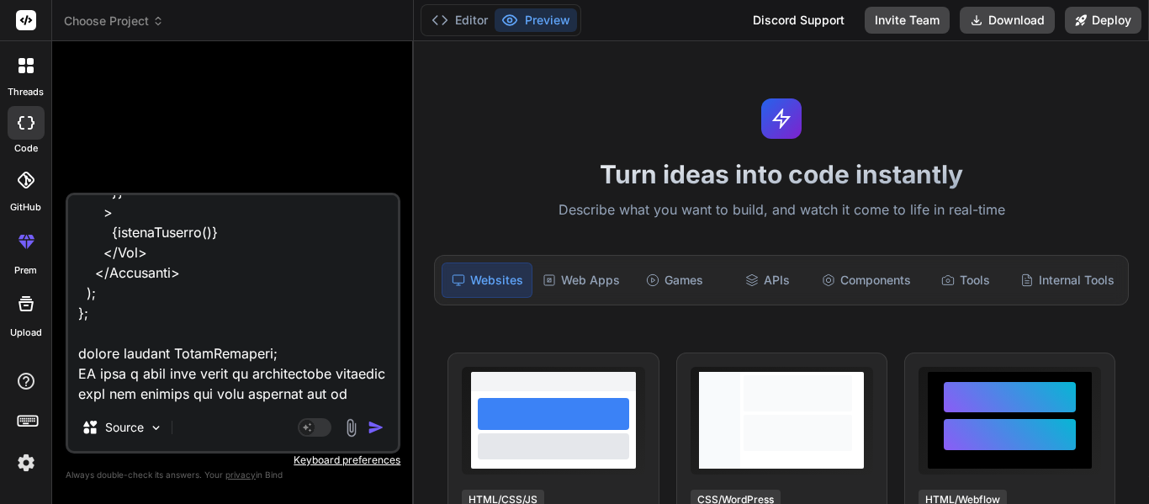
type textarea "import React, { useState, useEffect } from "react"; import { Box, Typography, B…"
type textarea "x"
type textarea "import React, { useState, useEffect } from "react"; import { Box, Typography, B…"
type textarea "x"
type textarea "import React, { useState, useEffect } from "react"; import { Box, Typography, B…"
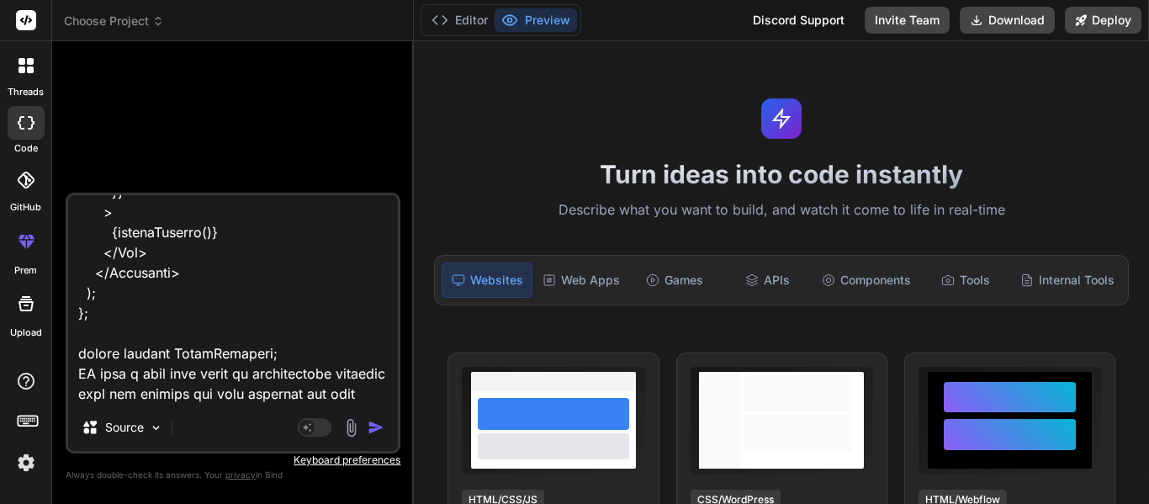
type textarea "x"
type textarea "import React, { useState, useEffect } from "react"; import { Box, Typography, B…"
type textarea "x"
type textarea "import React, { useState, useEffect } from "react"; import { Box, Typography, B…"
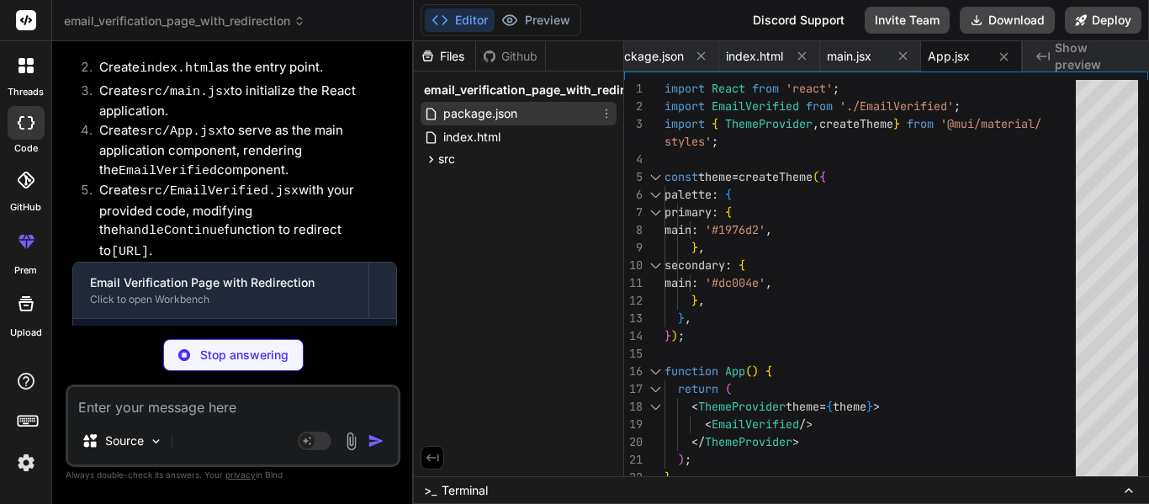
scroll to position [0, 155]
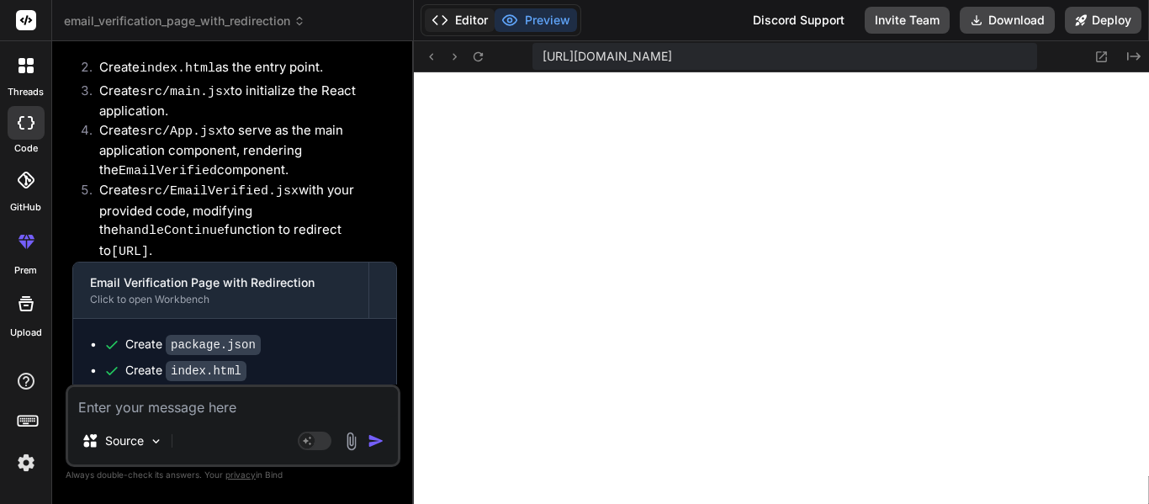
click at [469, 12] on button "Editor" at bounding box center [460, 20] width 70 height 24
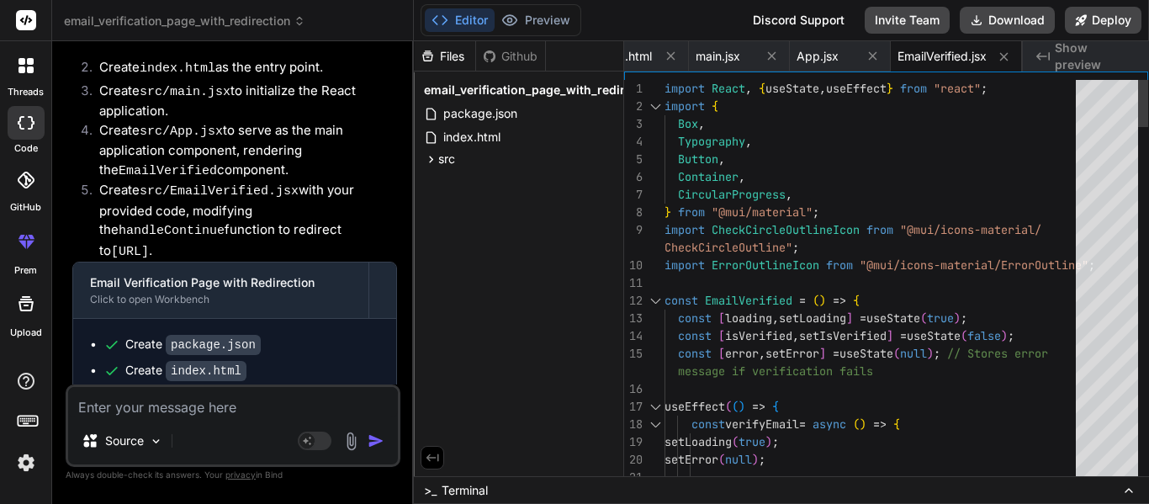
scroll to position [0, 0]
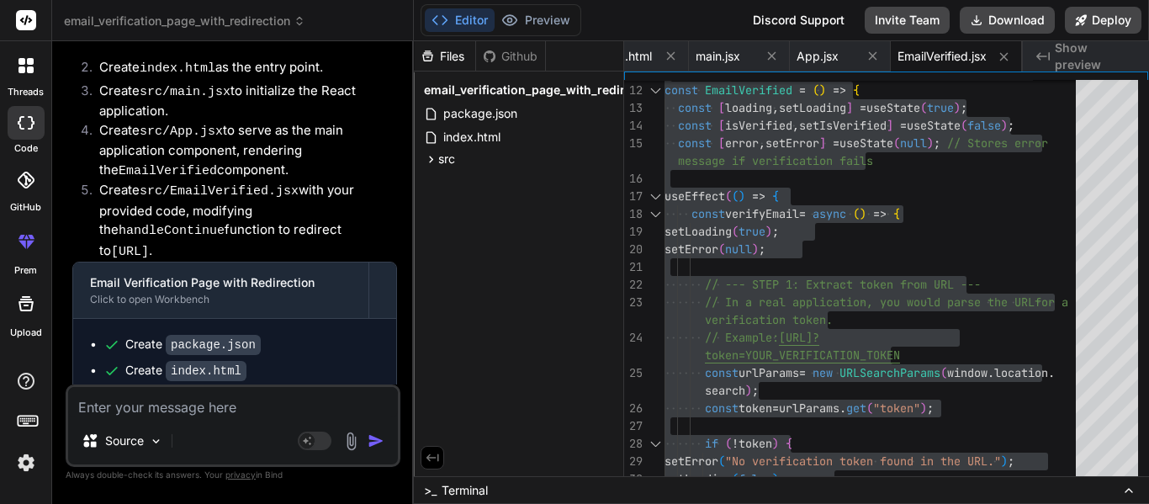
click at [175, 414] on textarea at bounding box center [233, 402] width 330 height 30
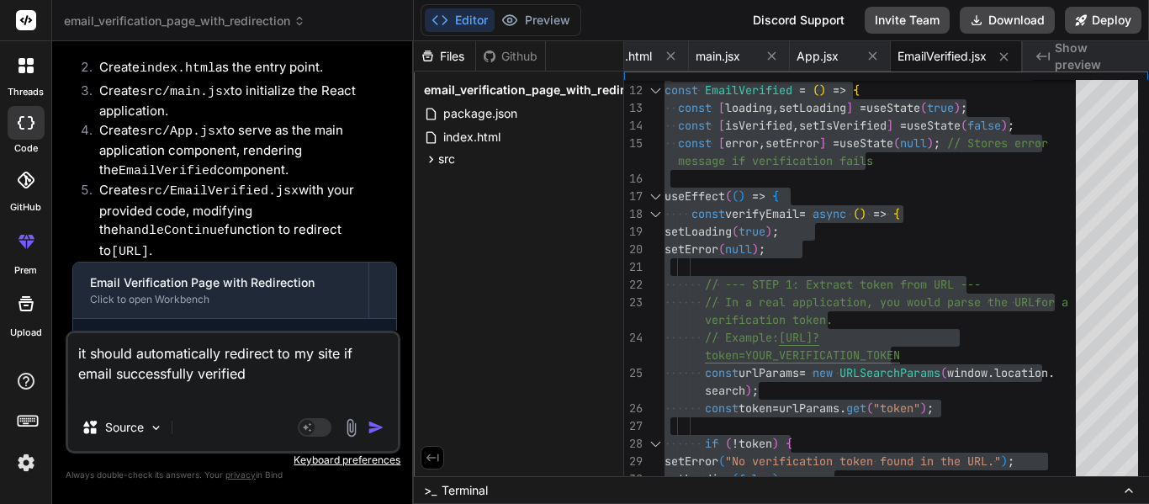
click at [374, 426] on img "button" at bounding box center [376, 427] width 17 height 17
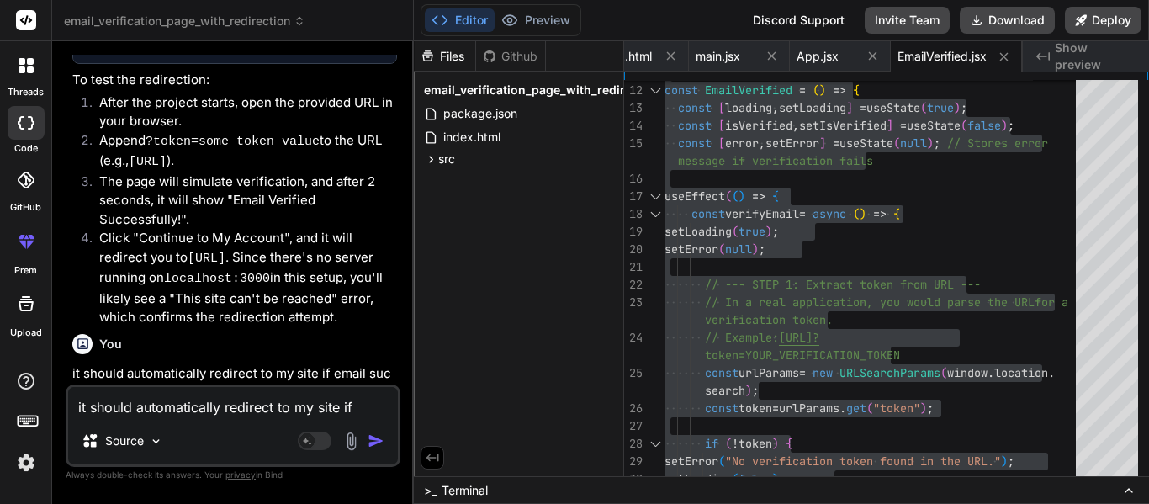
scroll to position [2314, 0]
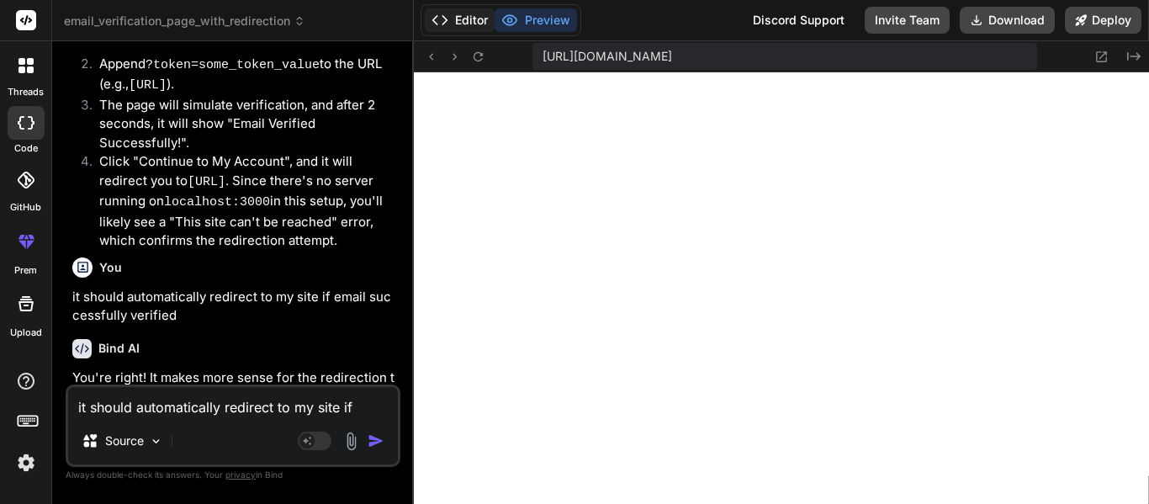
click at [467, 19] on button "Editor" at bounding box center [460, 20] width 70 height 24
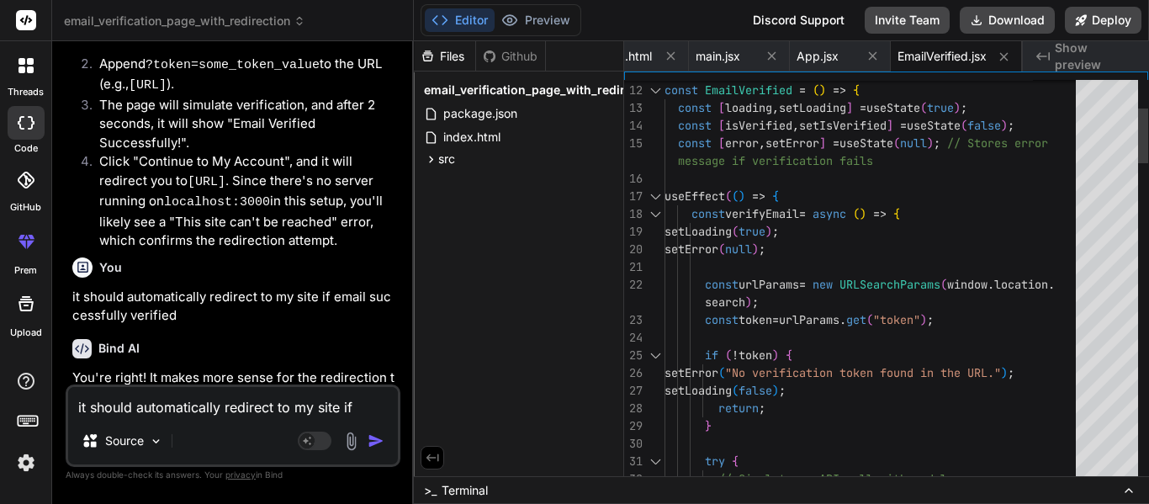
scroll to position [0, 0]
